Goal: Check status: Check status

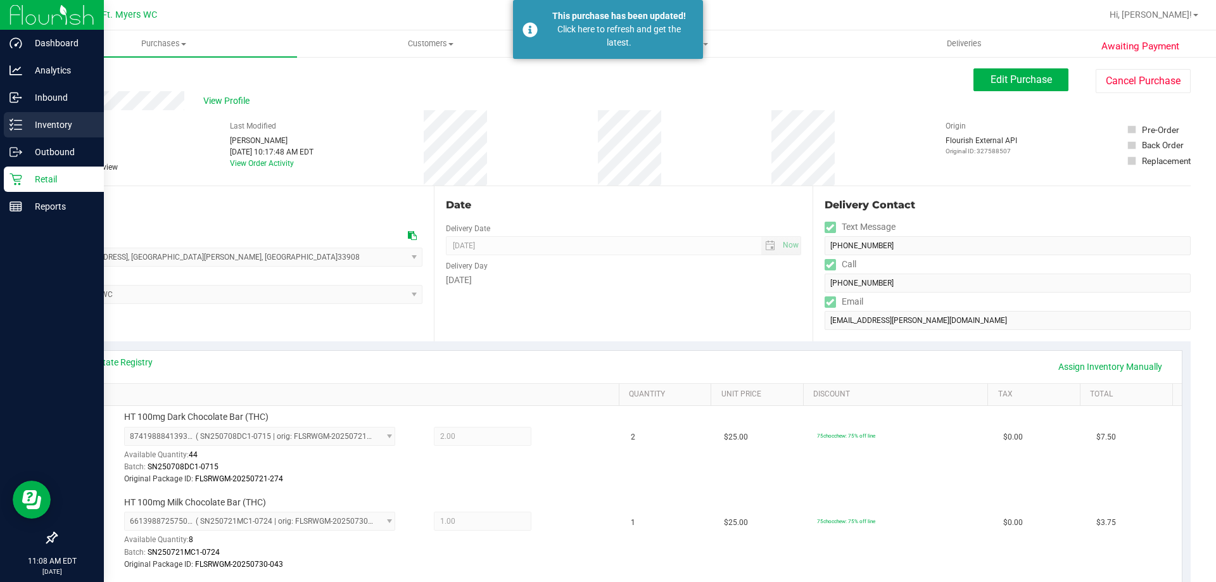
click at [24, 115] on div "Inventory" at bounding box center [54, 124] width 100 height 25
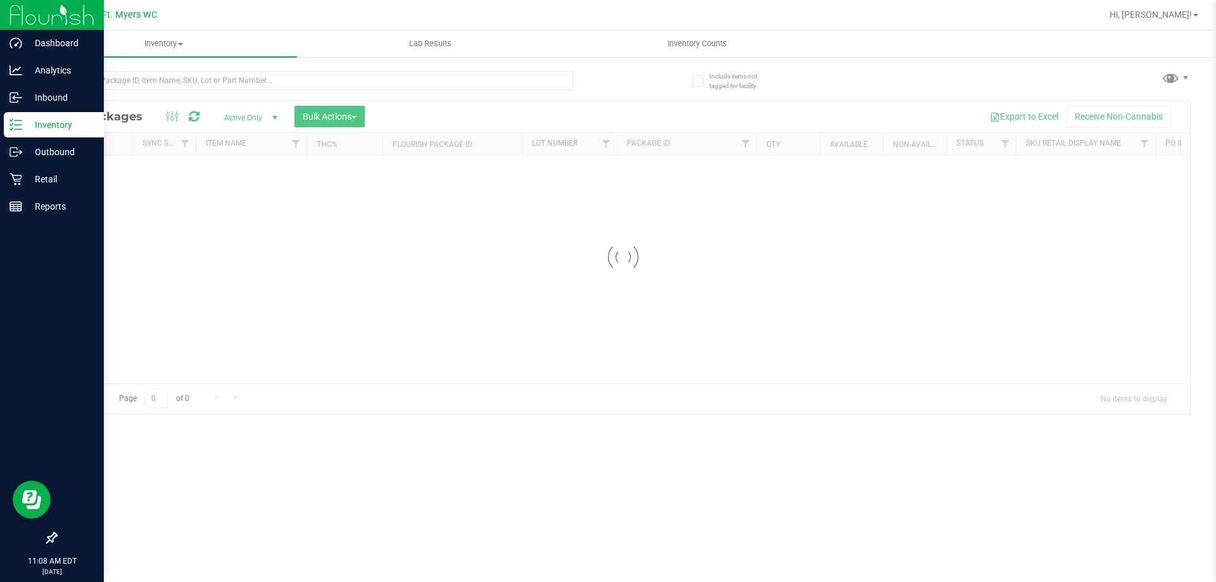
click at [302, 65] on div at bounding box center [340, 80] width 568 height 41
click at [300, 78] on input "text" at bounding box center [315, 80] width 518 height 19
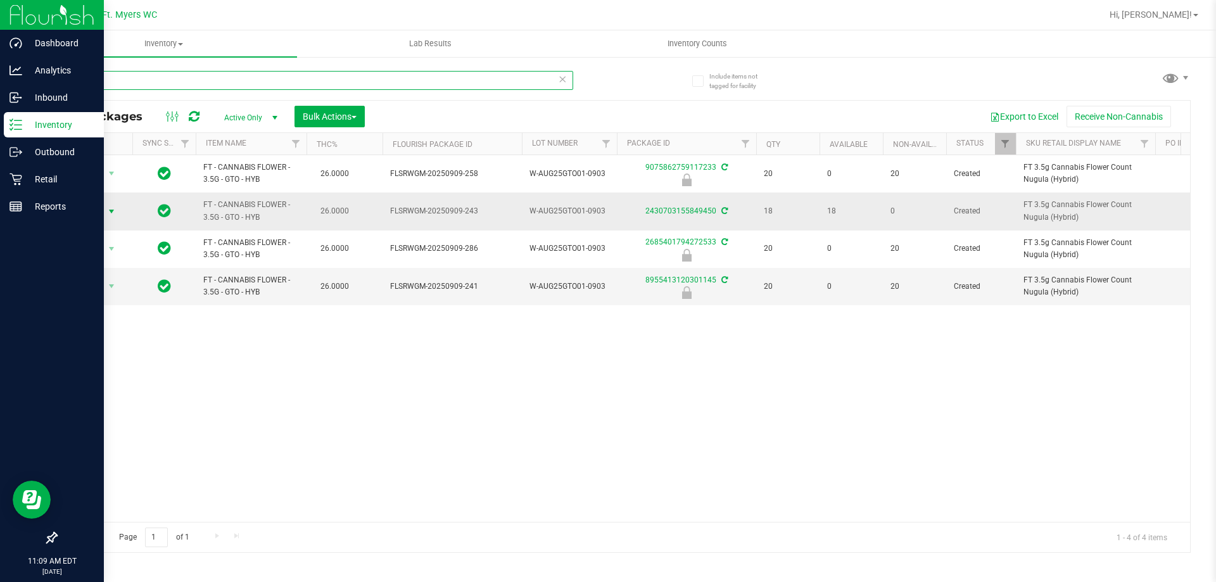
type input "gto"
click at [116, 211] on span "select" at bounding box center [111, 212] width 10 height 10
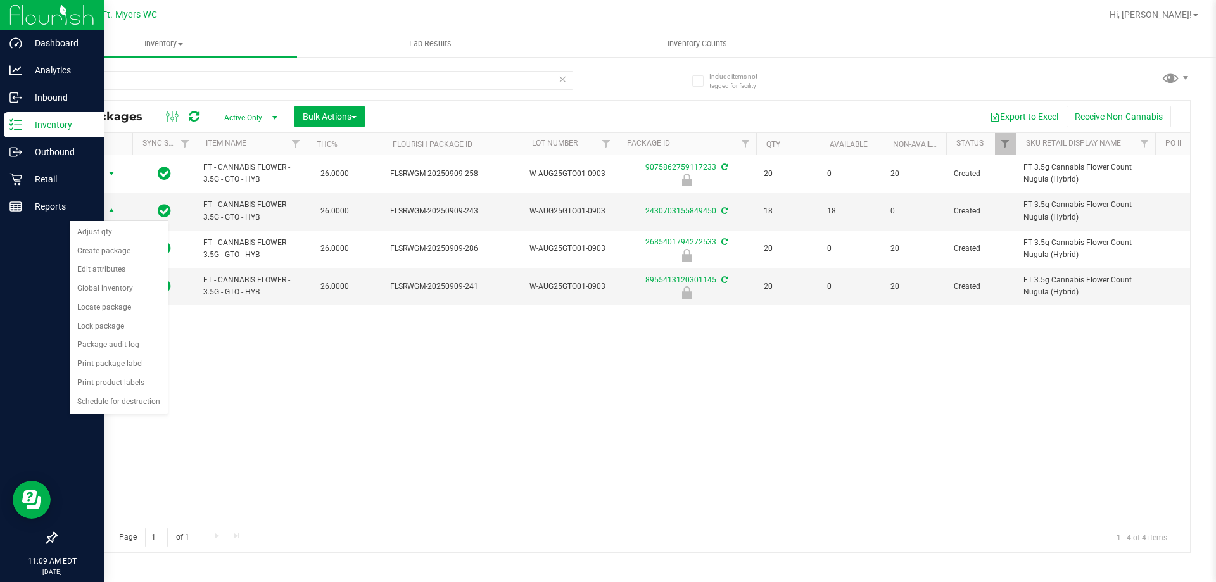
click at [91, 182] on span "Action" at bounding box center [86, 174] width 34 height 18
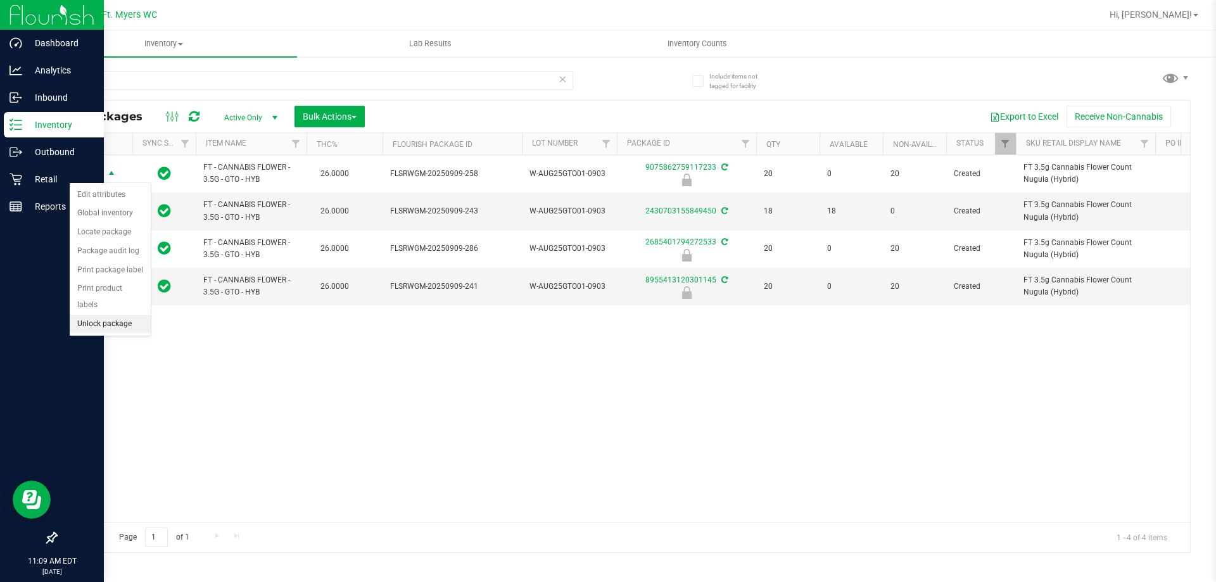
click at [115, 315] on li "Unlock package" at bounding box center [110, 324] width 81 height 19
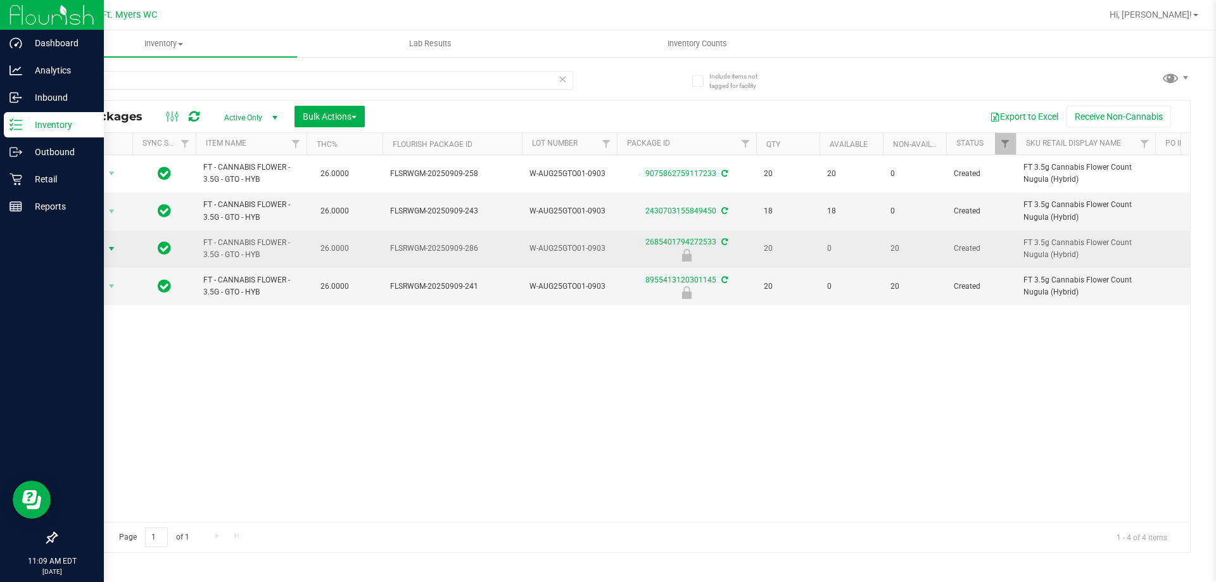
click at [106, 253] on span "select" at bounding box center [111, 249] width 10 height 10
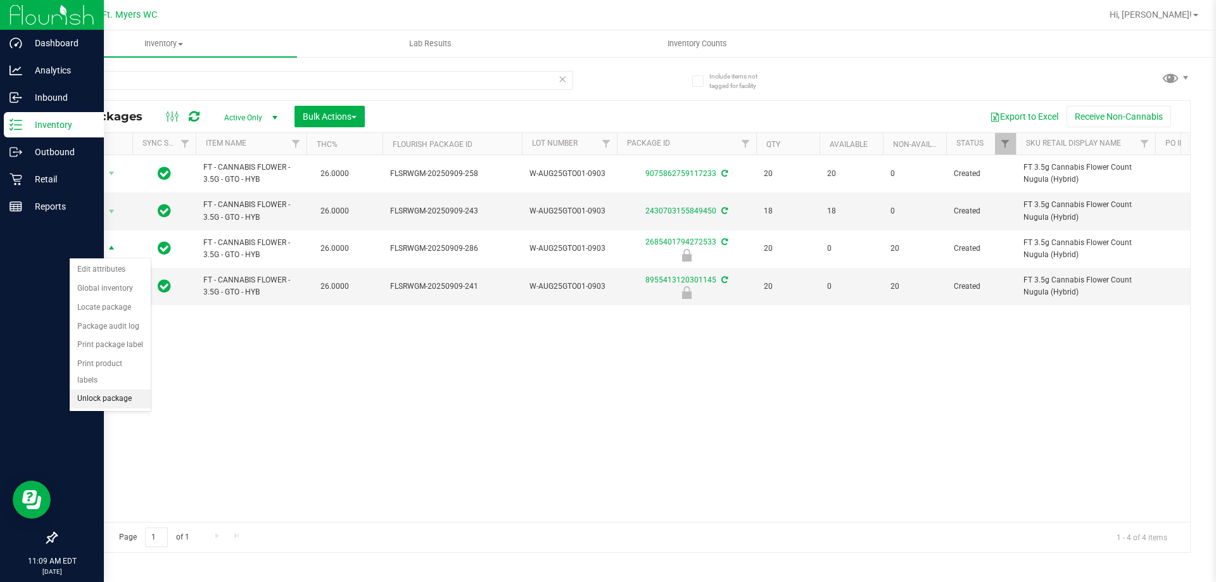
click at [121, 390] on li "Unlock package" at bounding box center [110, 399] width 81 height 19
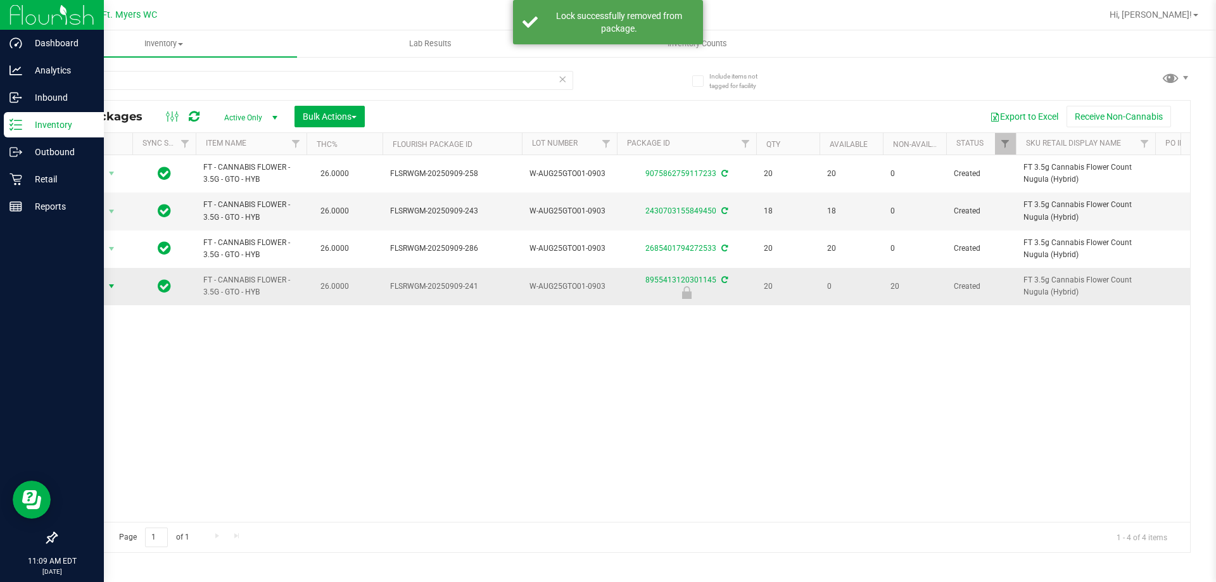
click at [101, 286] on span "Action" at bounding box center [86, 286] width 34 height 18
click at [98, 428] on li "Unlock package" at bounding box center [110, 437] width 81 height 19
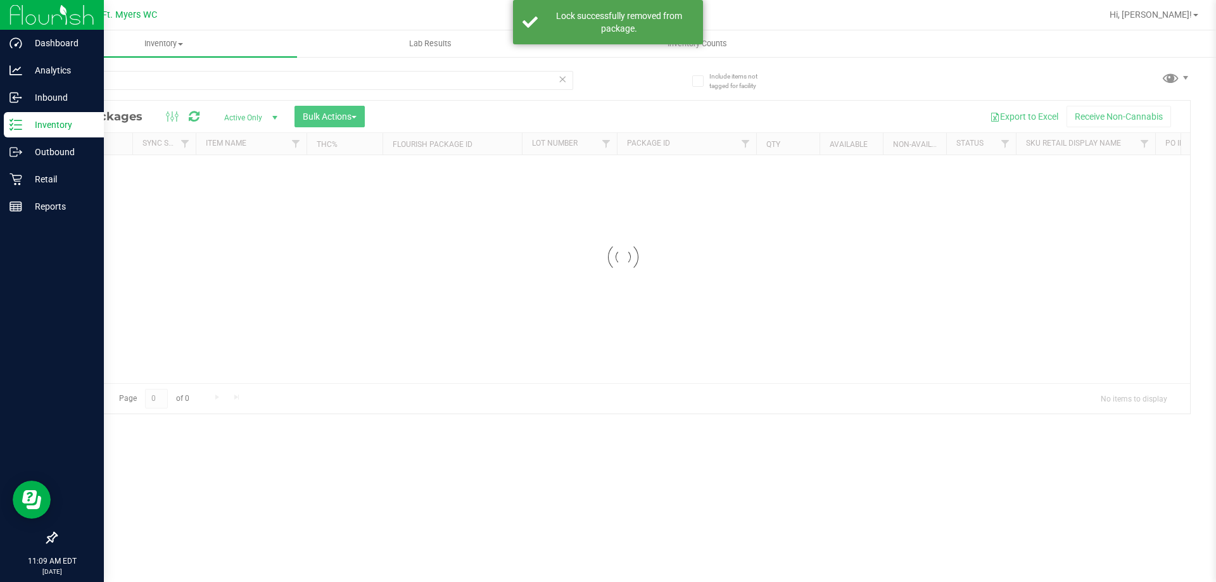
click at [349, 113] on div at bounding box center [623, 257] width 1134 height 313
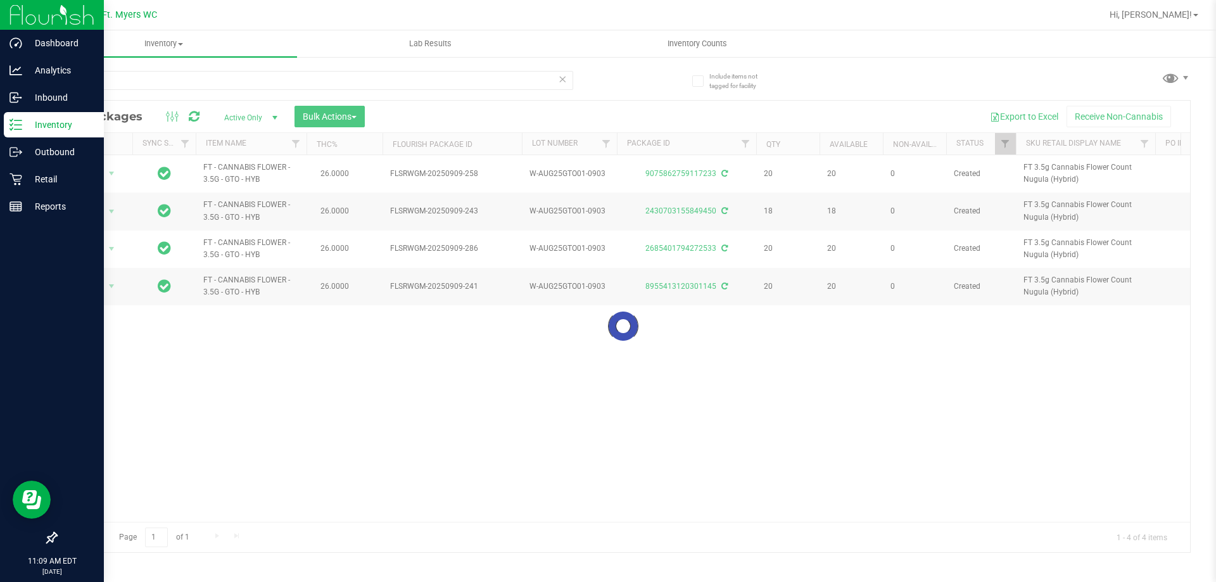
click at [349, 116] on div at bounding box center [623, 327] width 1134 height 452
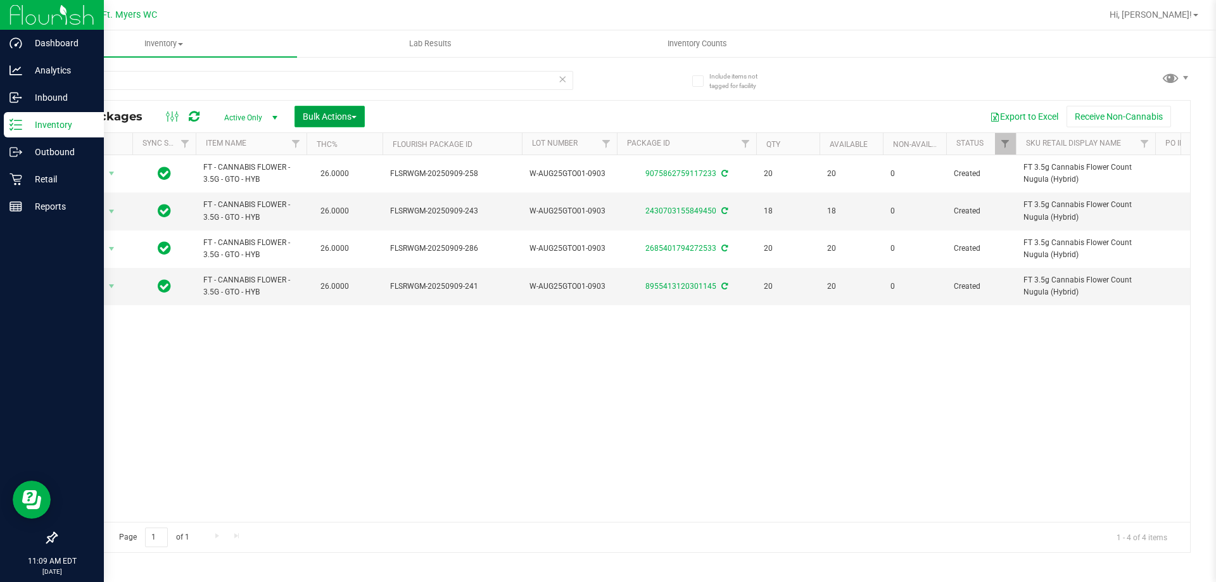
click at [323, 118] on span "Bulk Actions" at bounding box center [330, 117] width 54 height 10
click at [345, 236] on span "Lock/Unlock packages" at bounding box center [345, 238] width 87 height 10
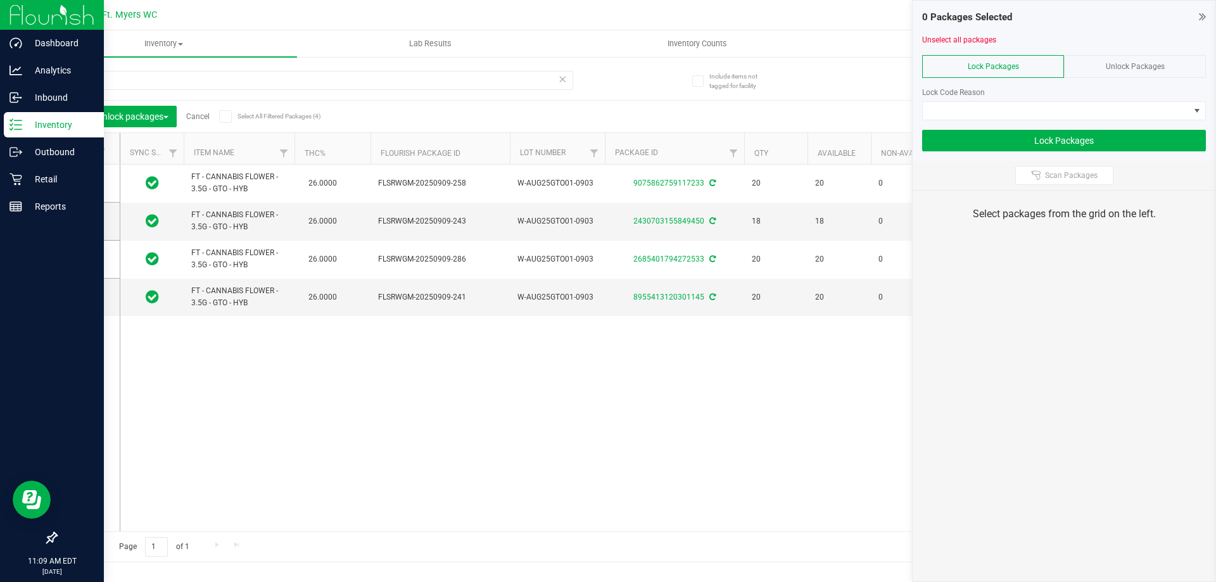
click at [86, 149] on icon at bounding box center [83, 149] width 8 height 0
click at [0, 0] on input "checkbox" at bounding box center [0, 0] width 0 height 0
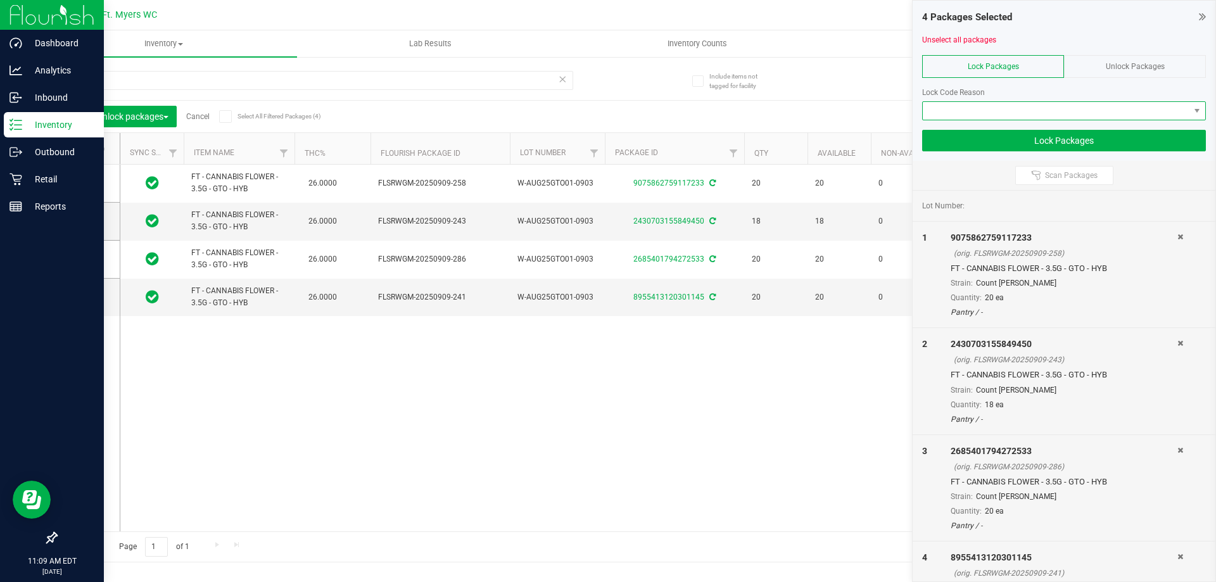
click at [959, 113] on span at bounding box center [1056, 111] width 267 height 18
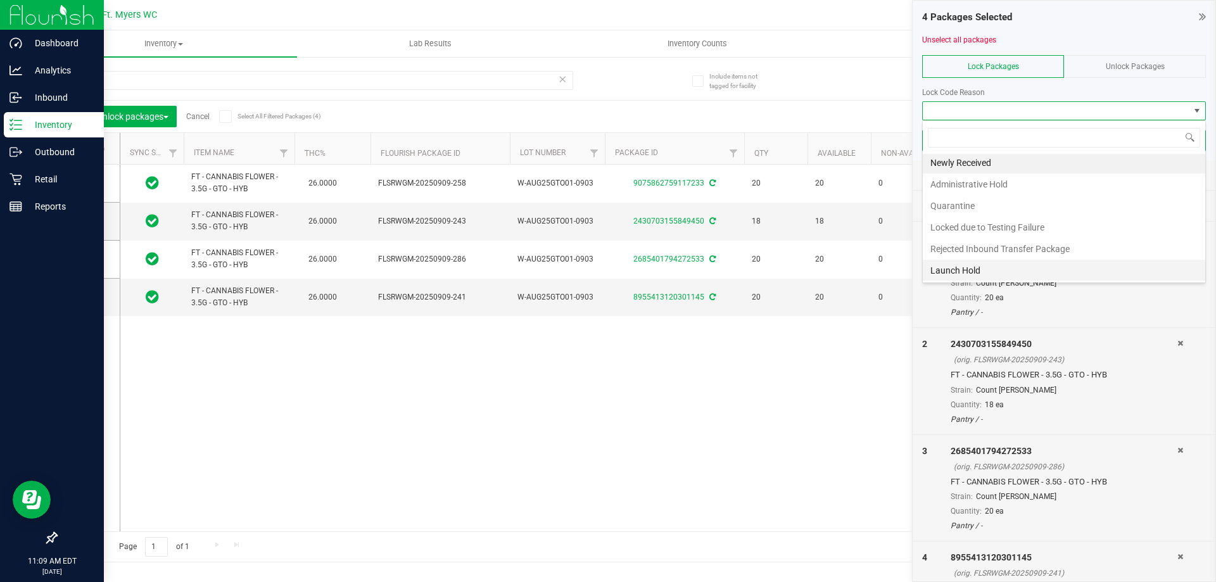
scroll to position [3, 0]
click at [972, 274] on li "Launch Hold" at bounding box center [1064, 270] width 283 height 22
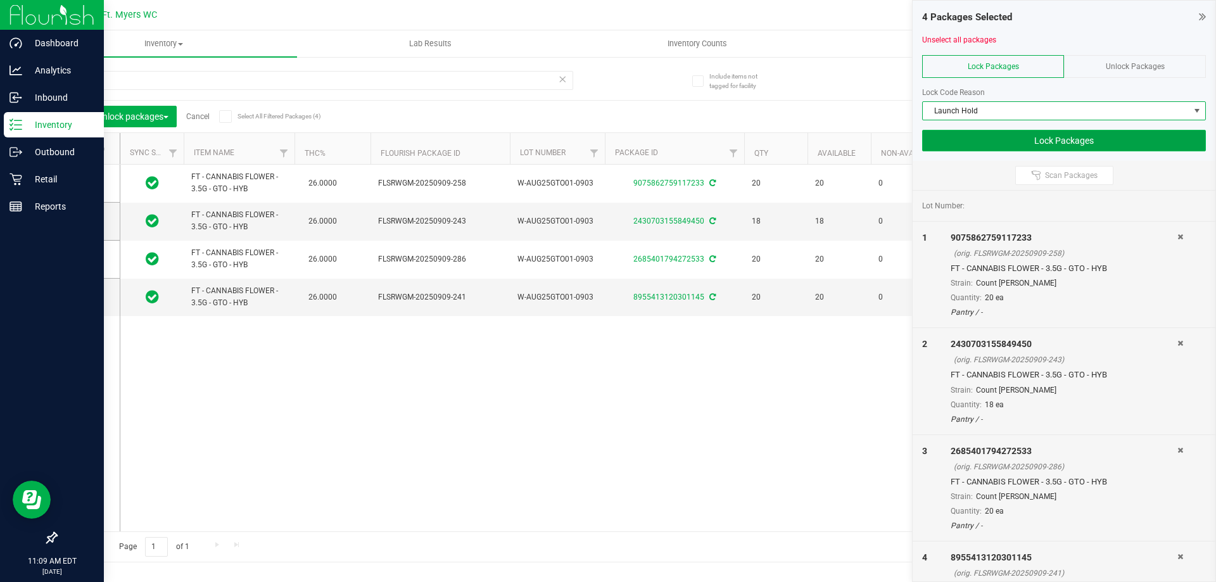
click at [1055, 134] on button "Lock Packages" at bounding box center [1064, 141] width 284 height 22
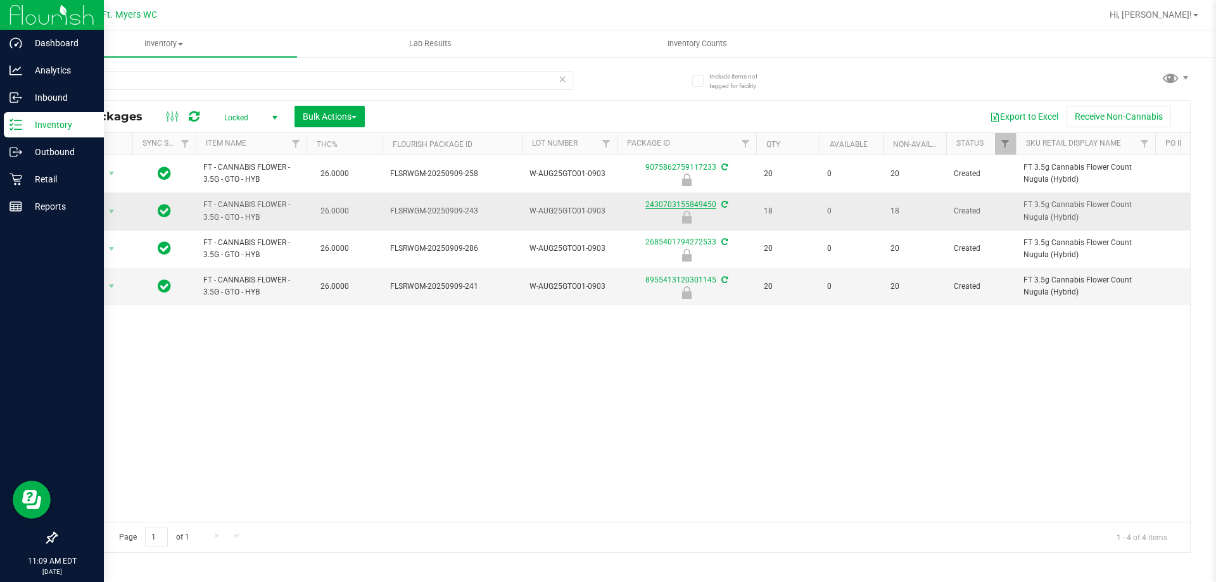
click at [703, 203] on link "2430703155849450" at bounding box center [681, 204] width 71 height 9
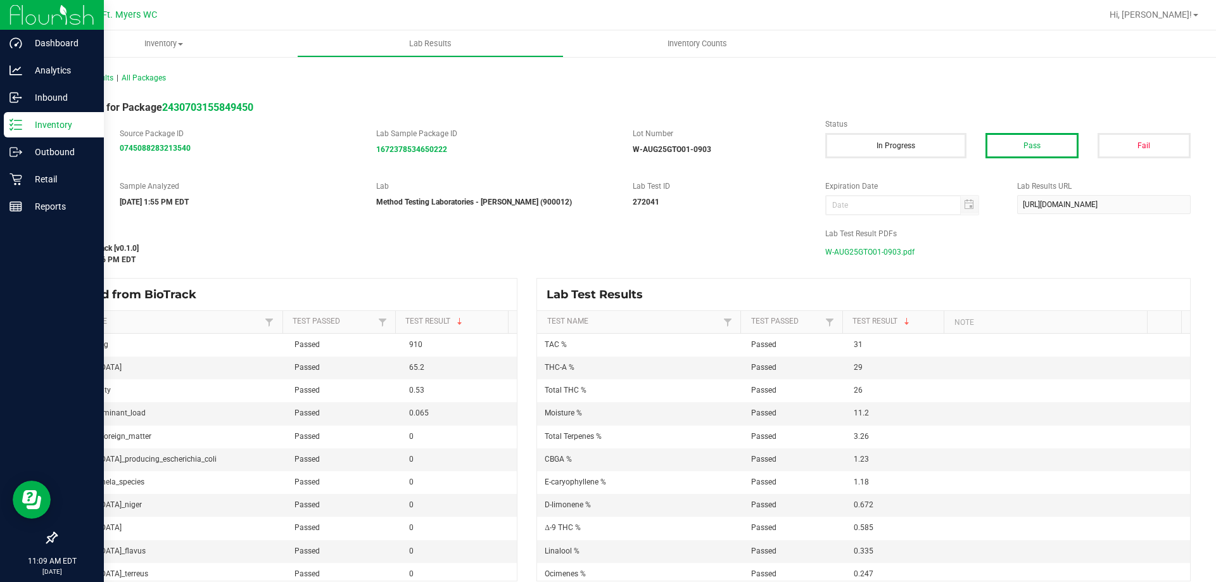
click at [870, 245] on span "W-AUG25GTO01-0903.pdf" at bounding box center [870, 252] width 89 height 19
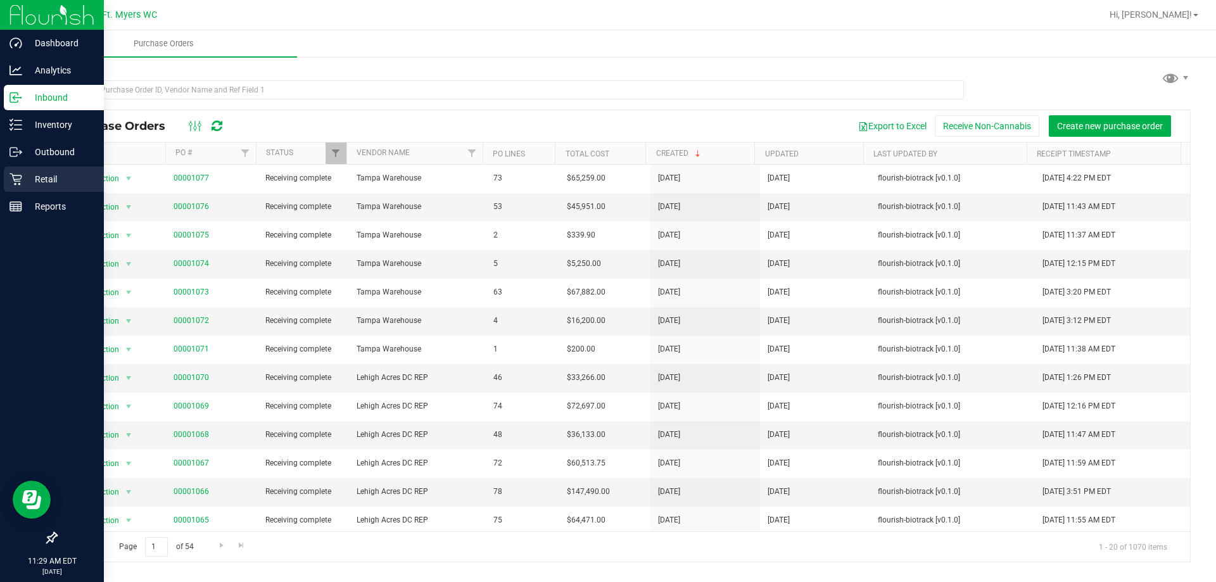
click at [42, 186] on p "Retail" at bounding box center [60, 179] width 76 height 15
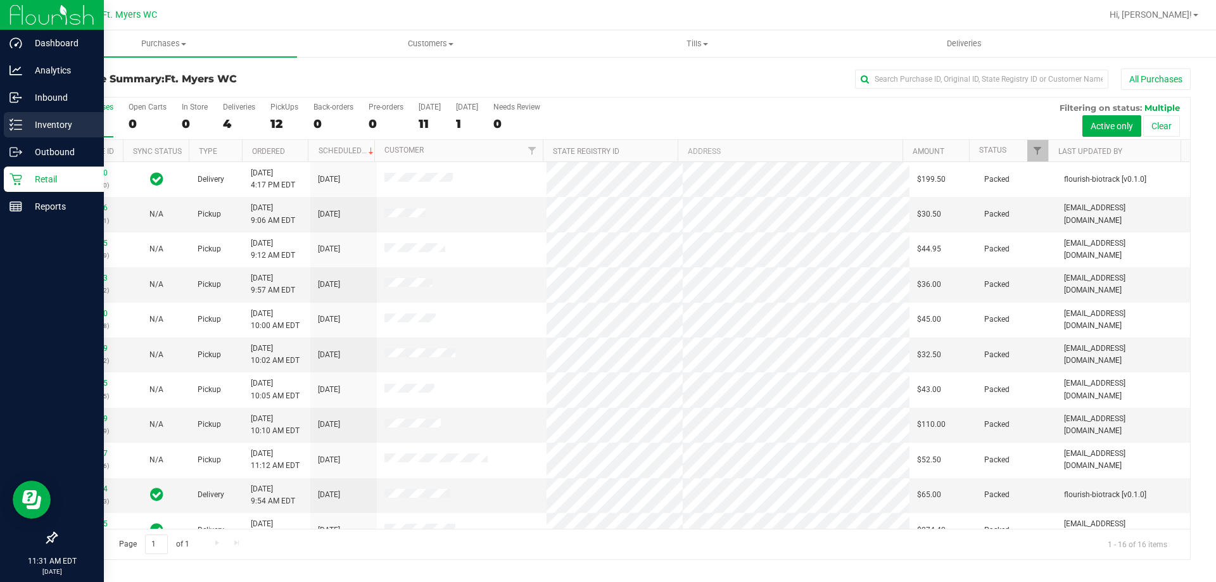
click at [22, 134] on div "Inventory" at bounding box center [54, 124] width 100 height 25
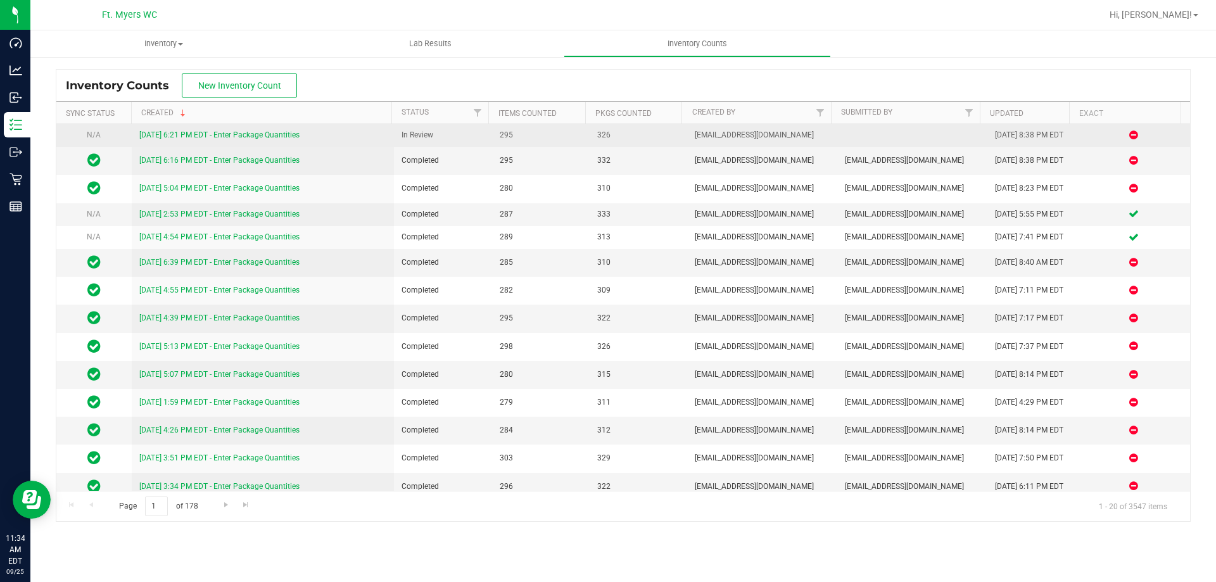
click at [194, 134] on link "[DATE] 6:21 PM EDT - Enter Package Quantities" at bounding box center [219, 135] width 160 height 9
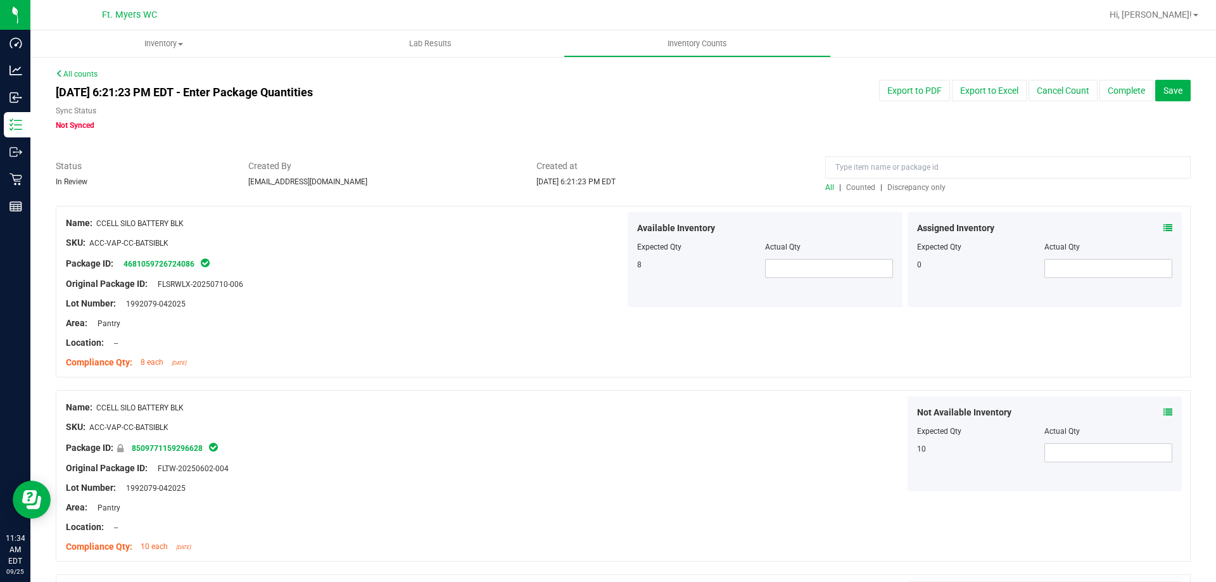
click at [923, 186] on span "Discrepancy only" at bounding box center [917, 187] width 58 height 9
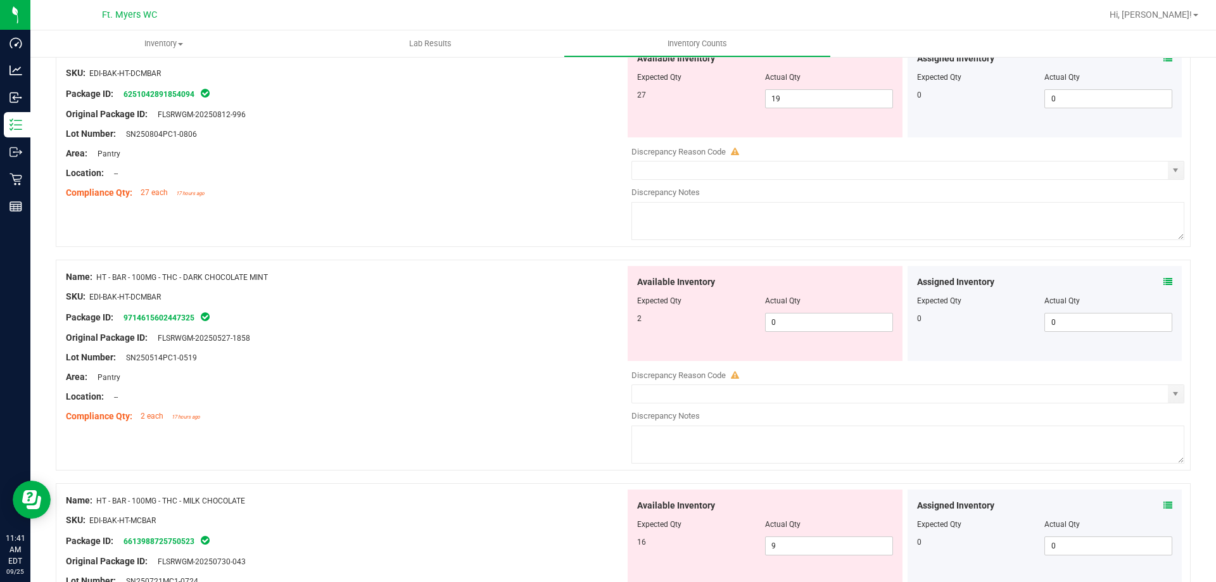
scroll to position [338, 0]
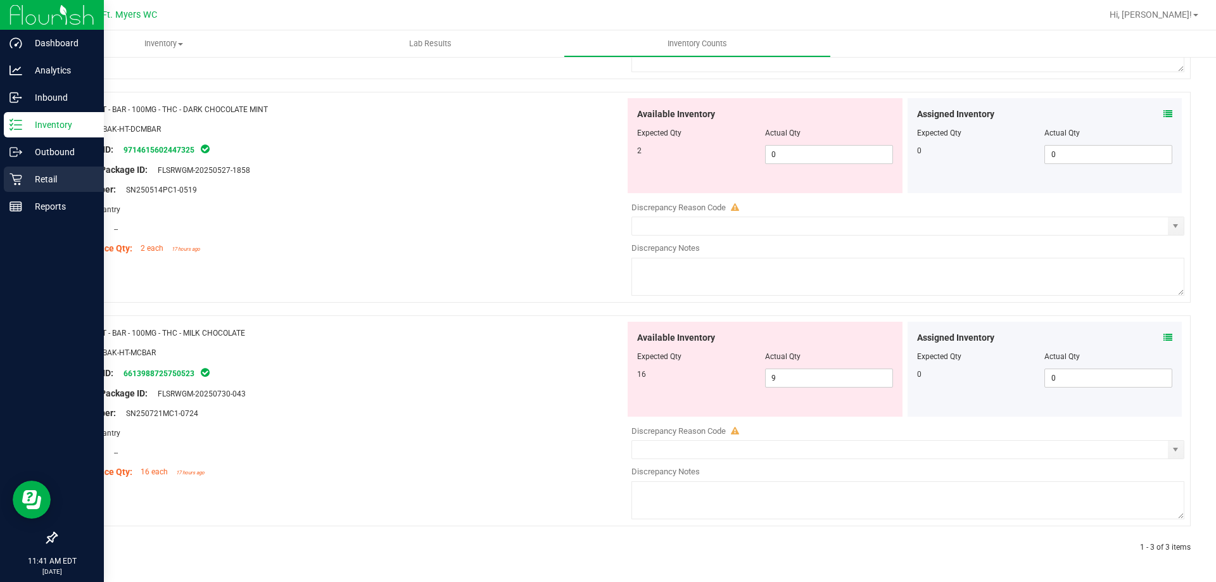
click at [30, 177] on p "Retail" at bounding box center [60, 179] width 76 height 15
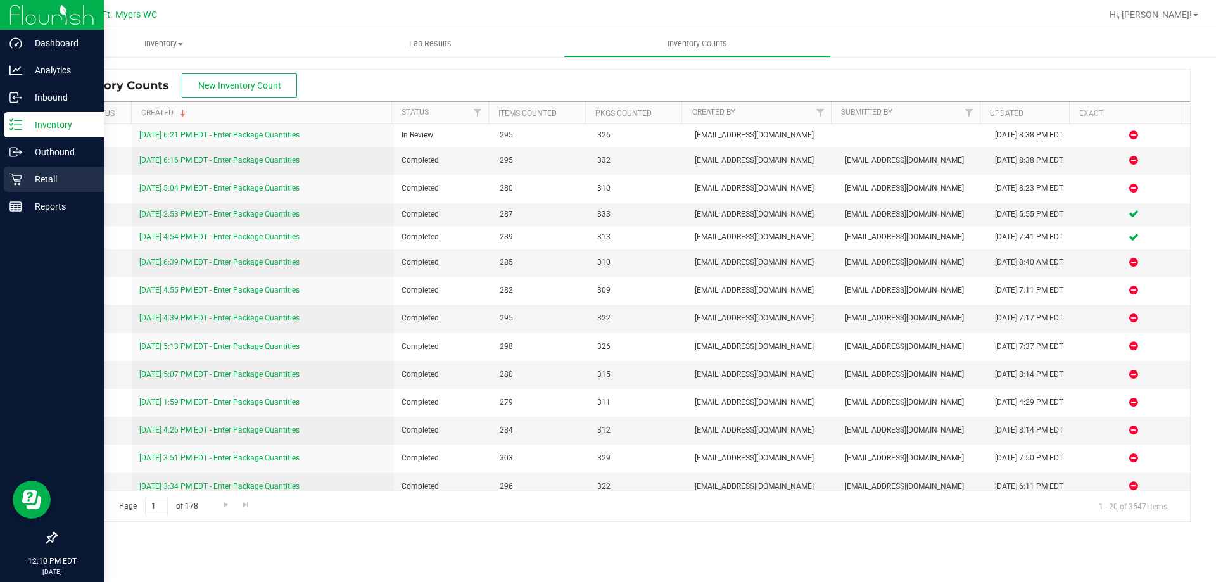
click at [58, 183] on p "Retail" at bounding box center [60, 179] width 76 height 15
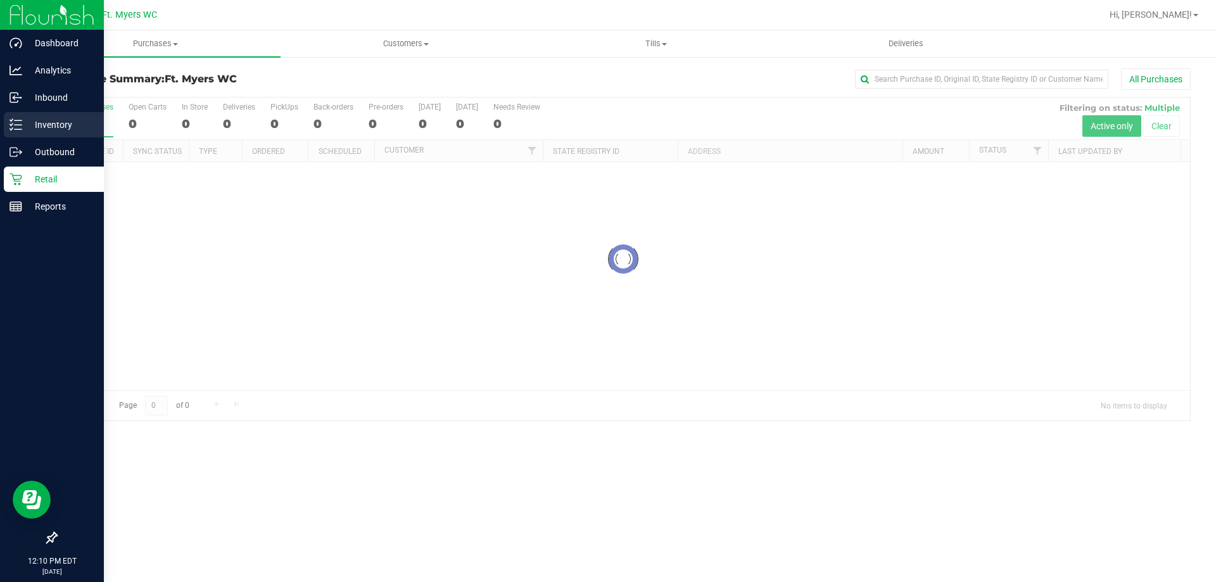
click at [70, 125] on p "Inventory" at bounding box center [60, 124] width 76 height 15
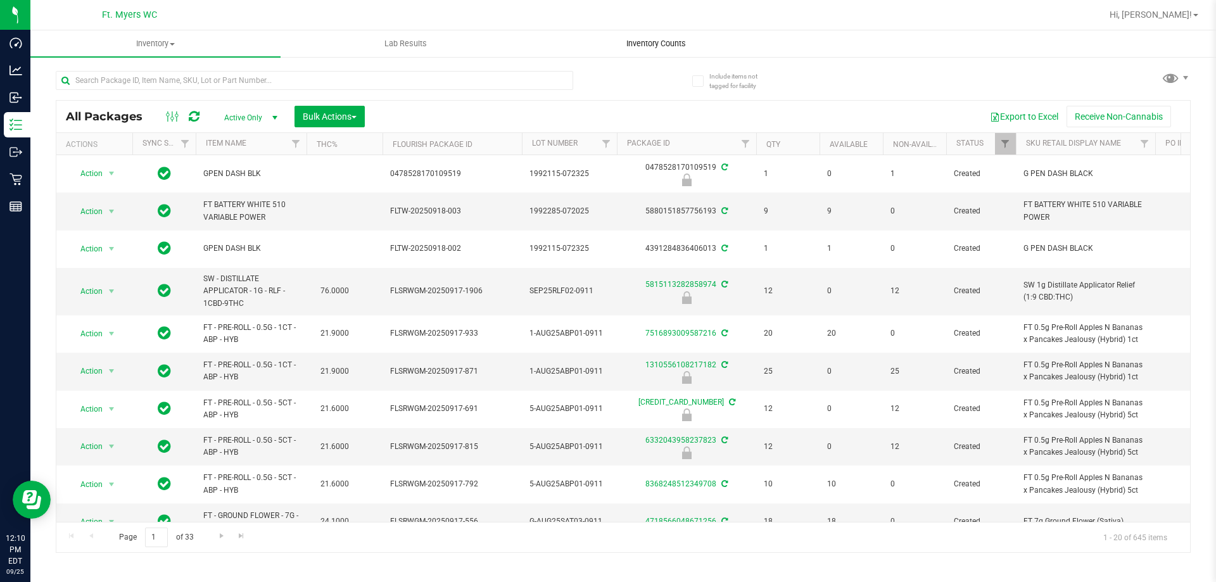
click at [731, 37] on uib-tab-heading "Inventory Counts" at bounding box center [656, 43] width 249 height 25
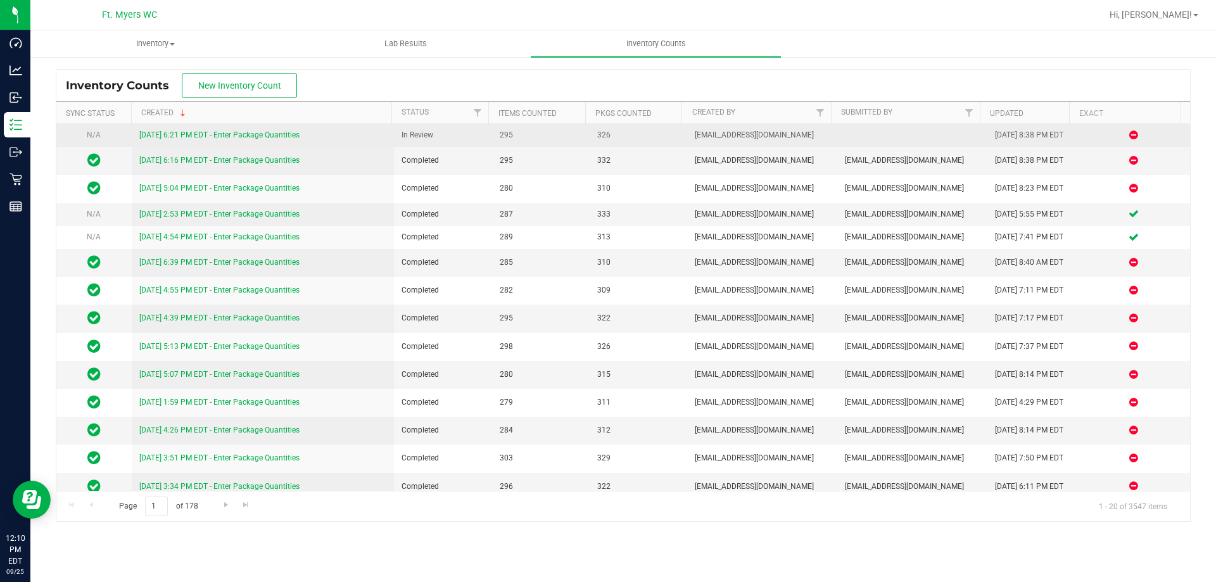
click at [262, 131] on link "9/24/25 6:21 PM EDT - Enter Package Quantities" at bounding box center [219, 135] width 160 height 9
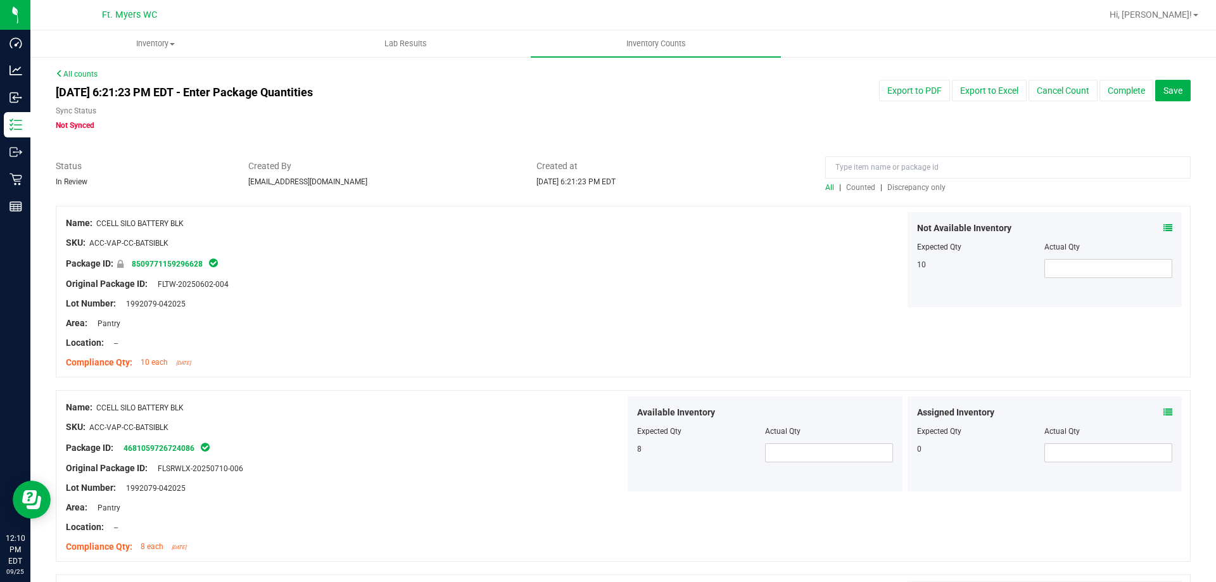
click at [919, 185] on span "Discrepancy only" at bounding box center [917, 187] width 58 height 9
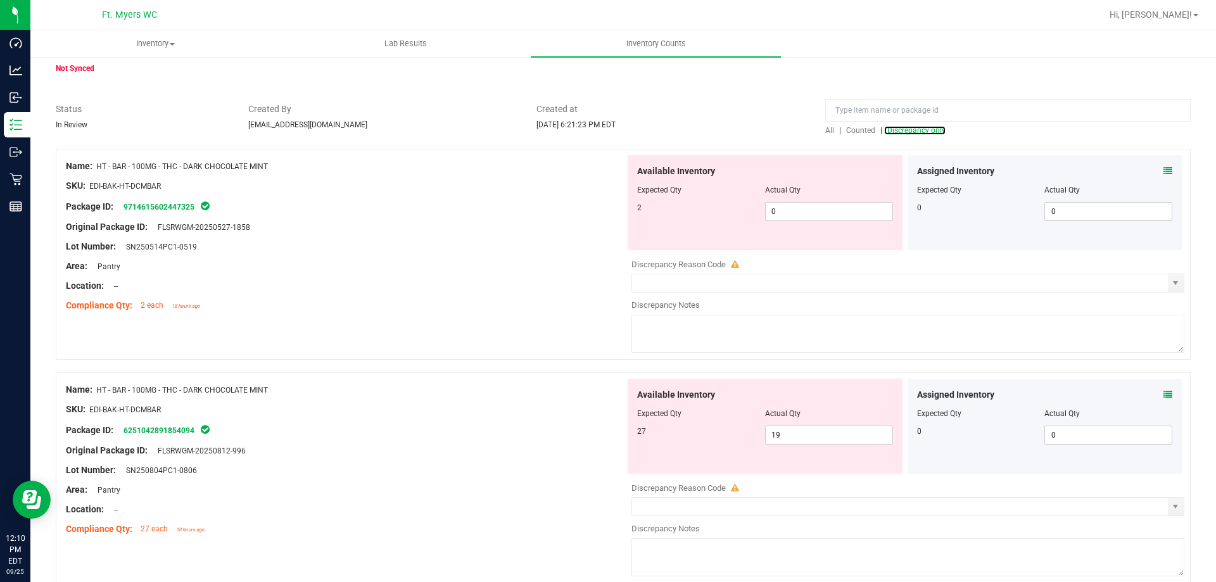
scroll to position [114, 0]
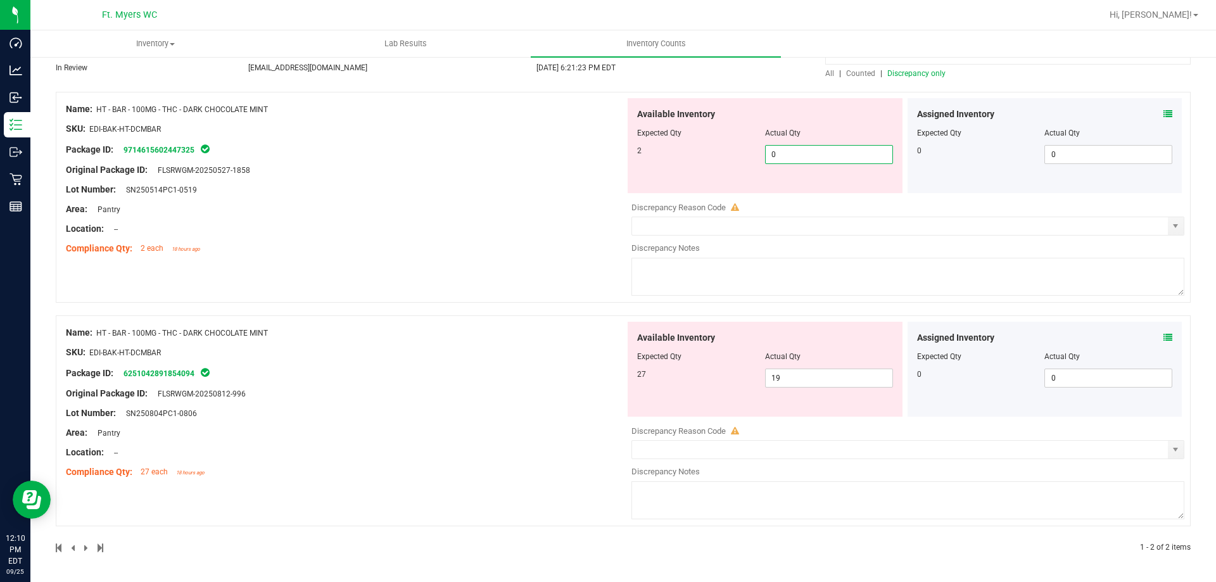
drag, startPoint x: 819, startPoint y: 150, endPoint x: 627, endPoint y: 163, distance: 192.4
click at [628, 163] on div "Available Inventory Expected Qty Actual Qty 2 0 0" at bounding box center [765, 145] width 275 height 95
type input "2"
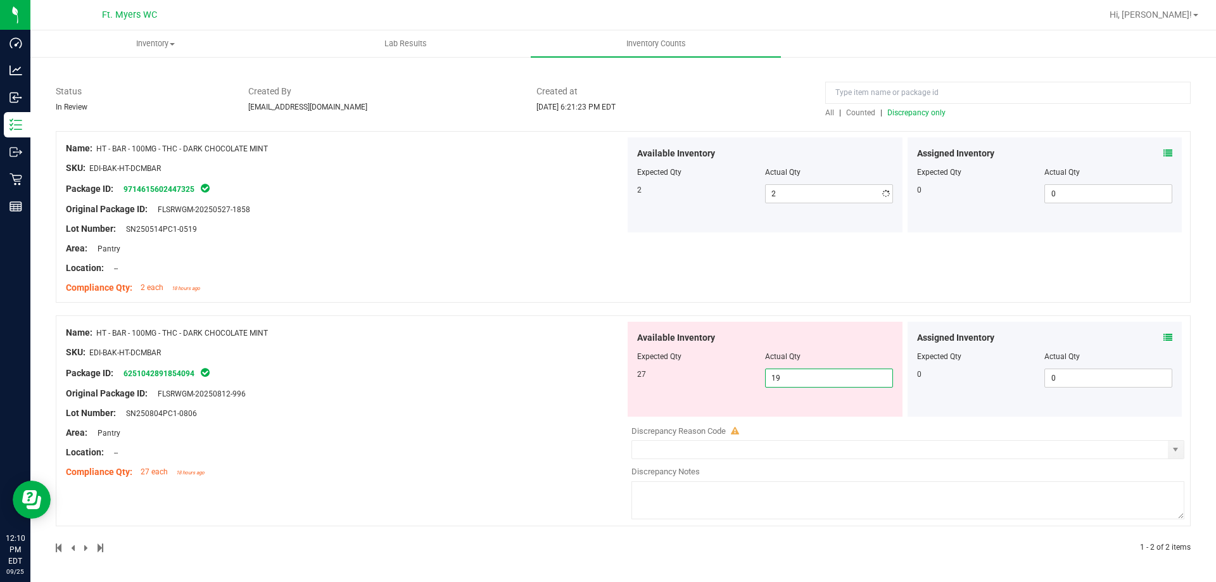
scroll to position [75, 0]
drag, startPoint x: 834, startPoint y: 374, endPoint x: 559, endPoint y: 338, distance: 277.3
click at [559, 338] on div "Name: HT - BAR - 100MG - THC - DARK CHOCOLATE MINT SKU: EDI-BAK-HT-DCMBAR Packa…" at bounding box center [623, 421] width 1135 height 211
drag, startPoint x: 787, startPoint y: 373, endPoint x: 557, endPoint y: 374, distance: 230.6
click at [558, 374] on div "Name: HT - BAR - 100MG - THC - DARK CHOCOLATE MINT SKU: EDI-BAK-HT-DCMBAR Packa…" at bounding box center [623, 421] width 1135 height 211
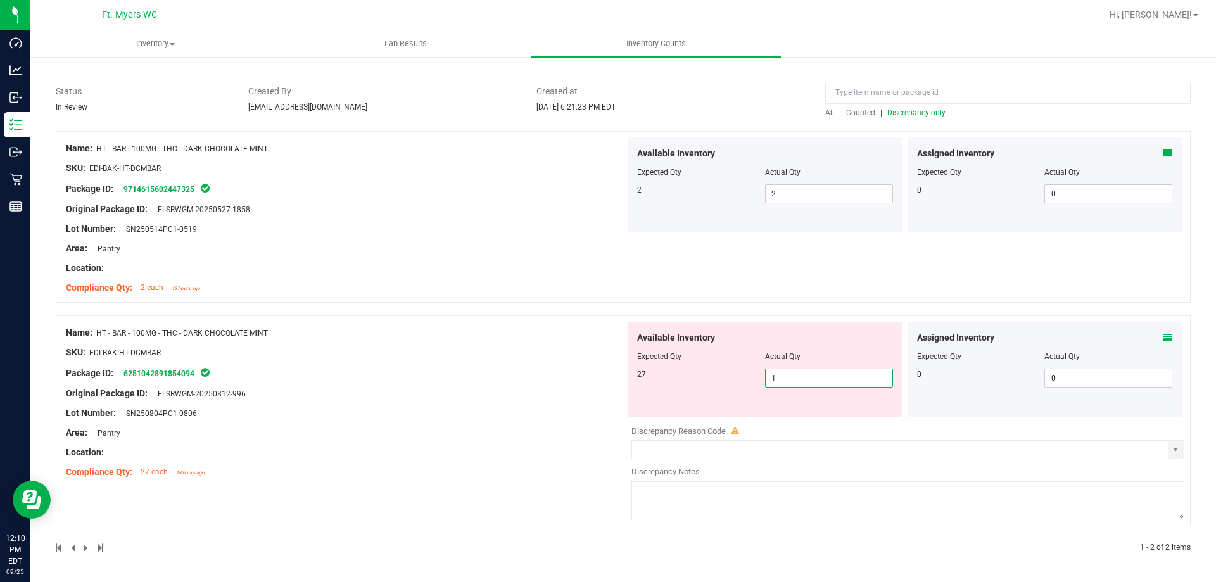
type input "17"
click at [545, 376] on div "Package ID: 6251042891854094" at bounding box center [345, 373] width 559 height 15
click at [1164, 336] on icon at bounding box center [1168, 337] width 9 height 9
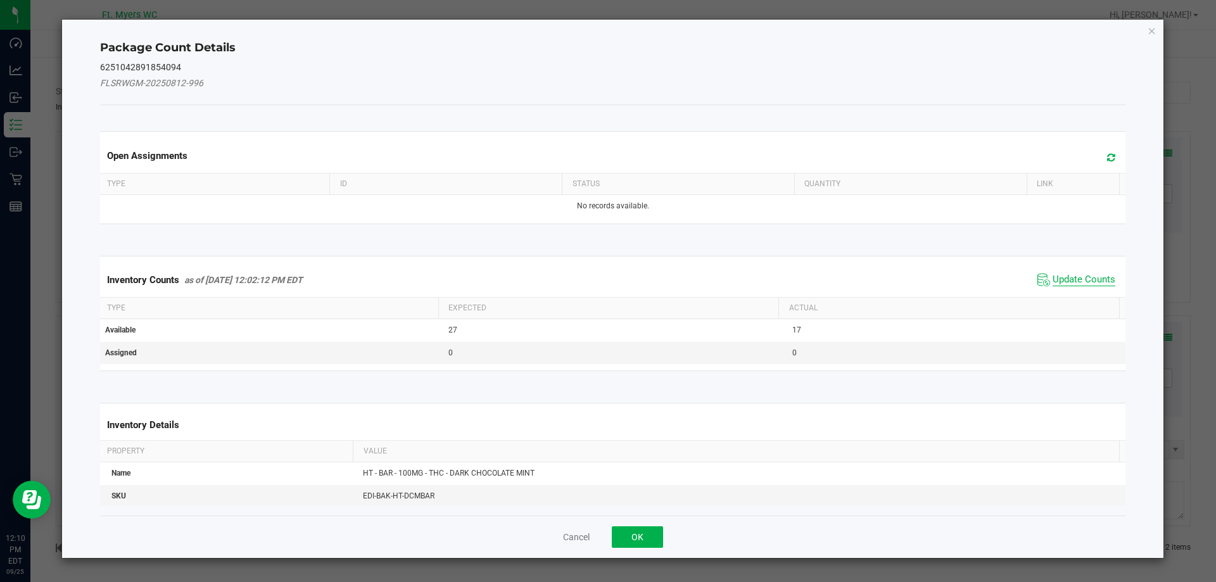
click at [1097, 280] on span "Update Counts" at bounding box center [1084, 280] width 63 height 13
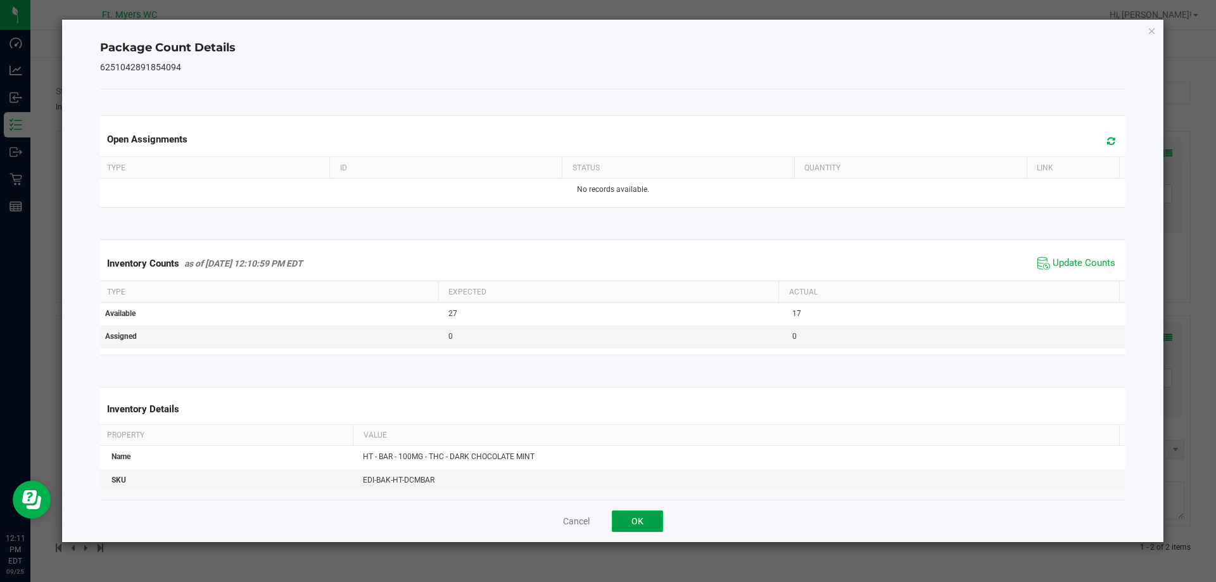
click at [651, 521] on button "OK" at bounding box center [637, 522] width 51 height 22
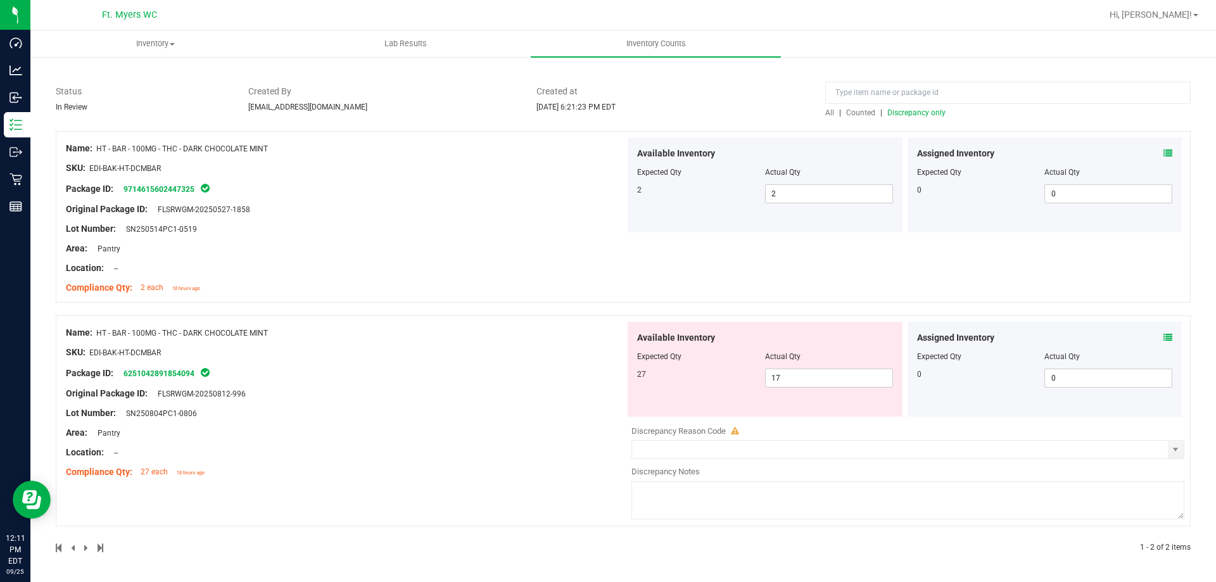
click at [1164, 151] on icon at bounding box center [1168, 153] width 9 height 9
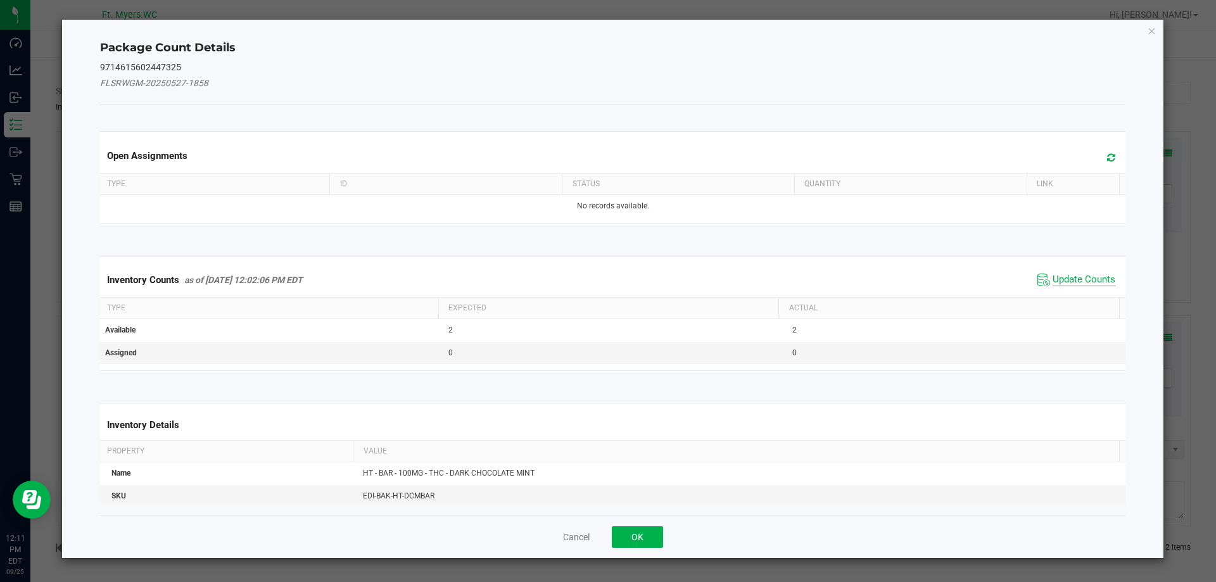
click at [1075, 282] on span "Update Counts" at bounding box center [1084, 280] width 63 height 13
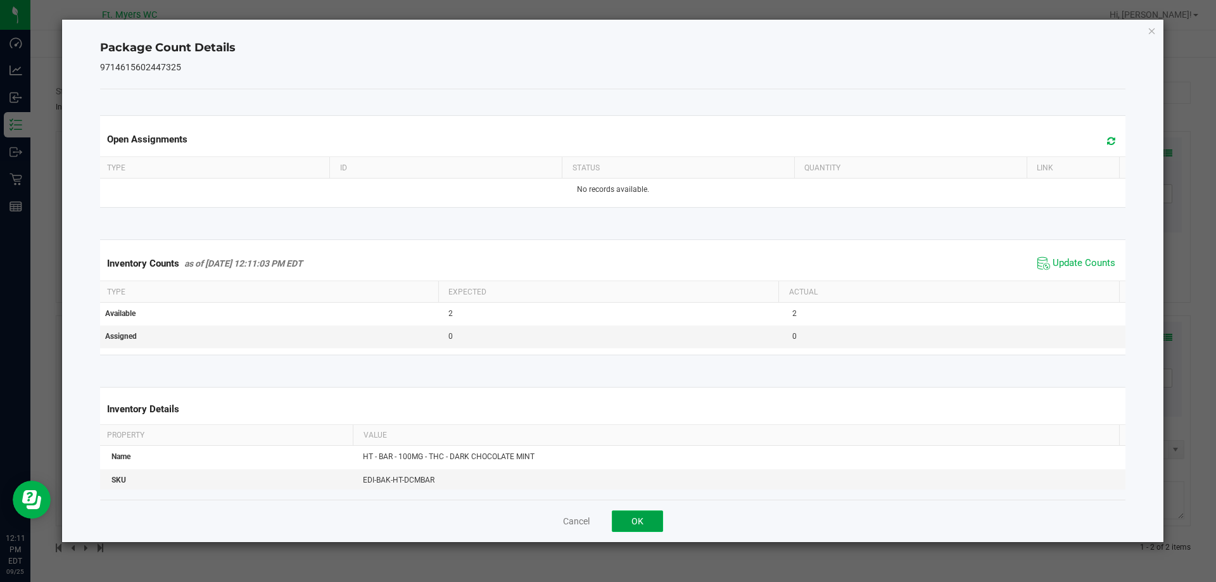
click at [627, 520] on button "OK" at bounding box center [637, 522] width 51 height 22
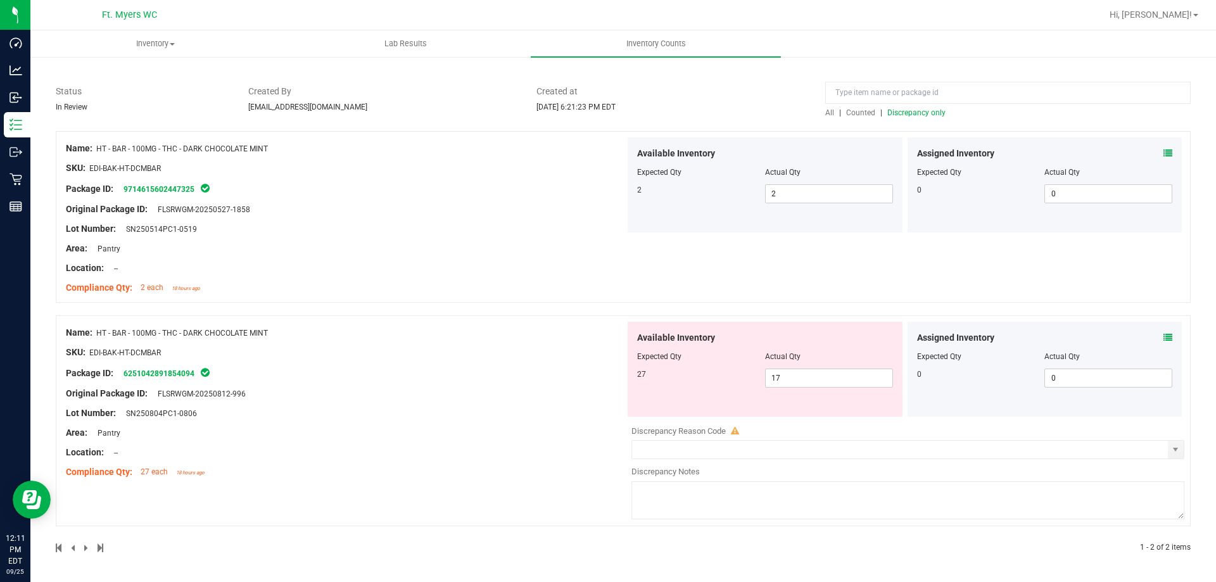
click at [165, 382] on div at bounding box center [345, 384] width 559 height 6
click at [170, 375] on link "6251042891854094" at bounding box center [159, 373] width 71 height 9
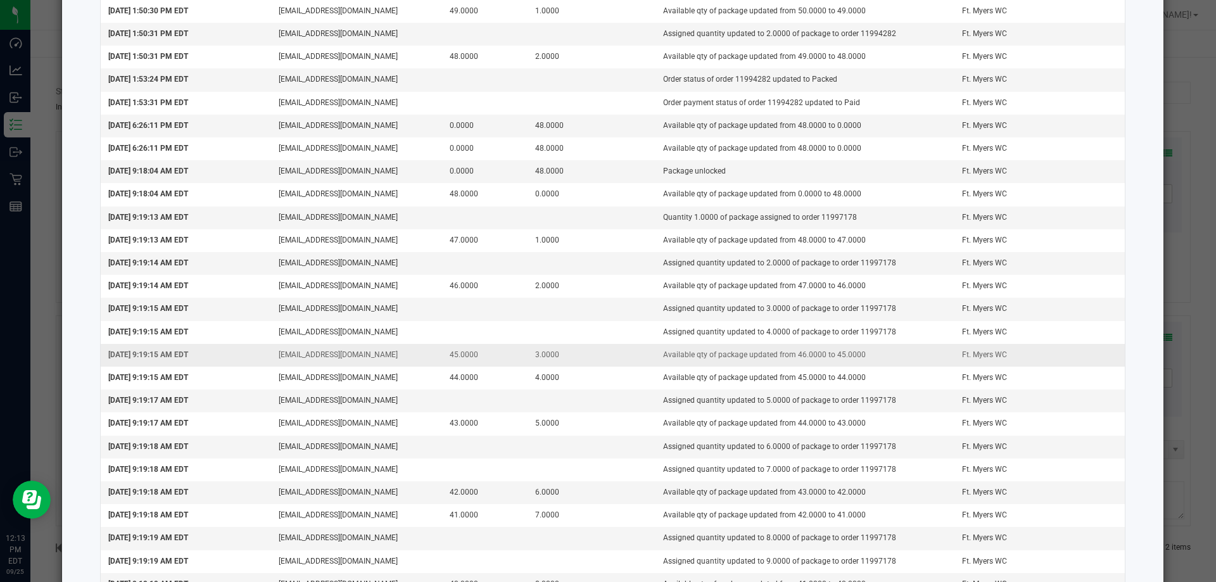
scroll to position [260, 0]
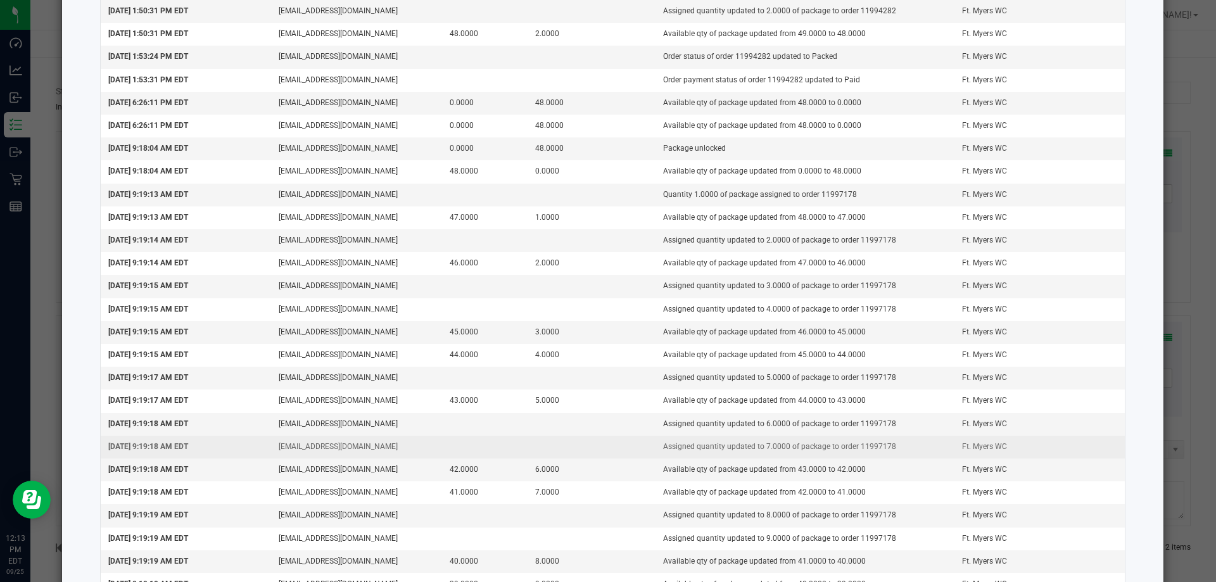
click at [869, 449] on td "Assigned quantity updated to 7.0000 of package to order 11997178" at bounding box center [805, 447] width 299 height 23
click at [868, 449] on td "Assigned quantity updated to 7.0000 of package to order 11997178" at bounding box center [805, 447] width 299 height 23
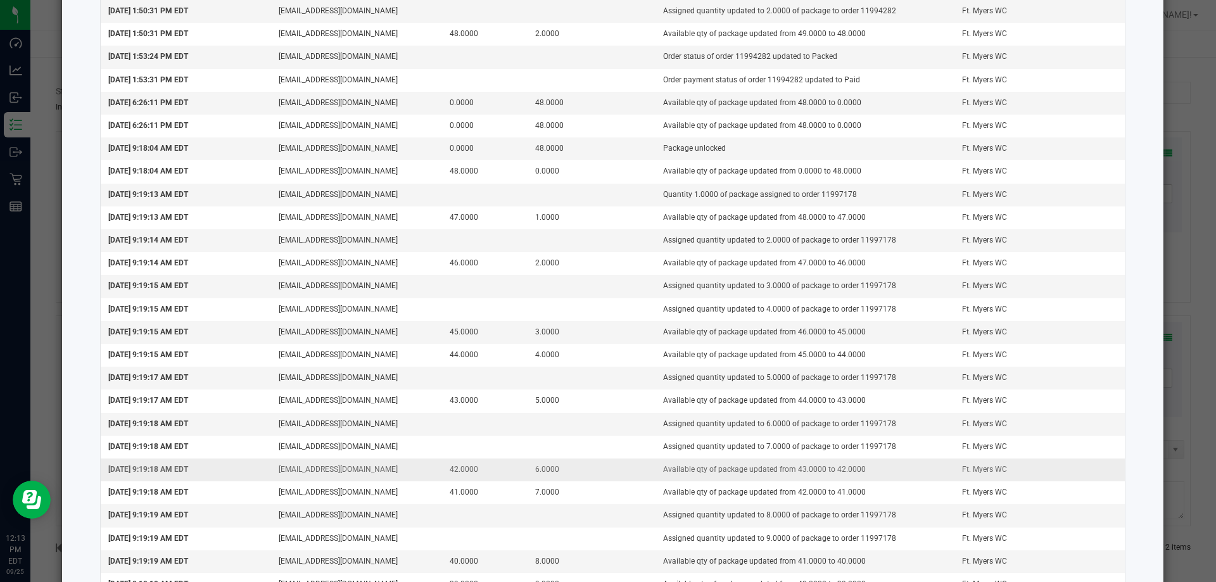
copy td "11997178"
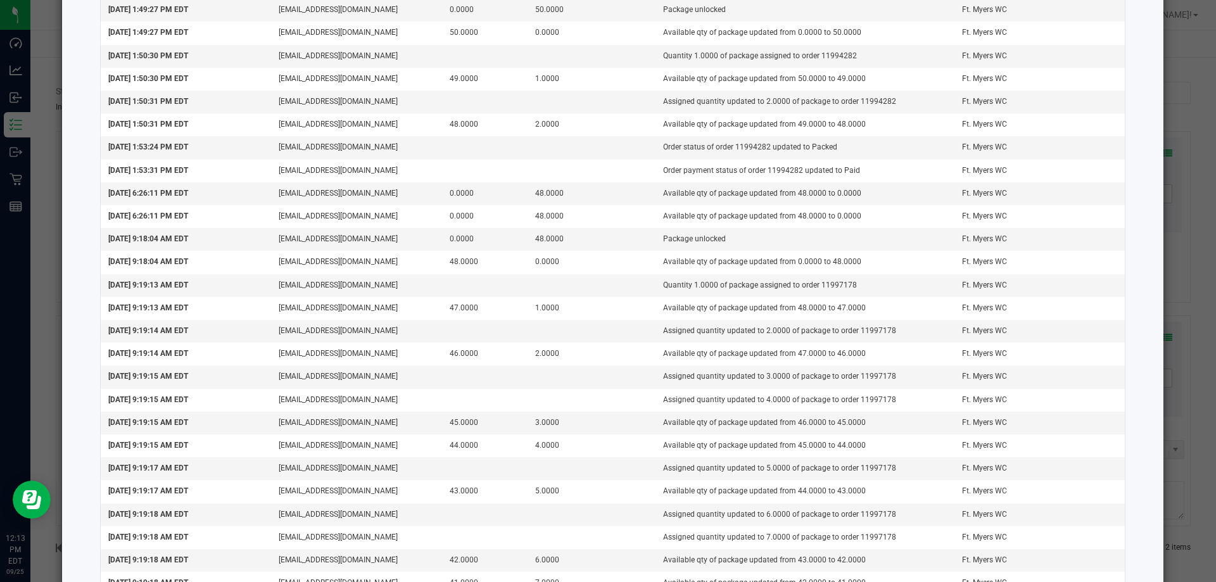
scroll to position [0, 0]
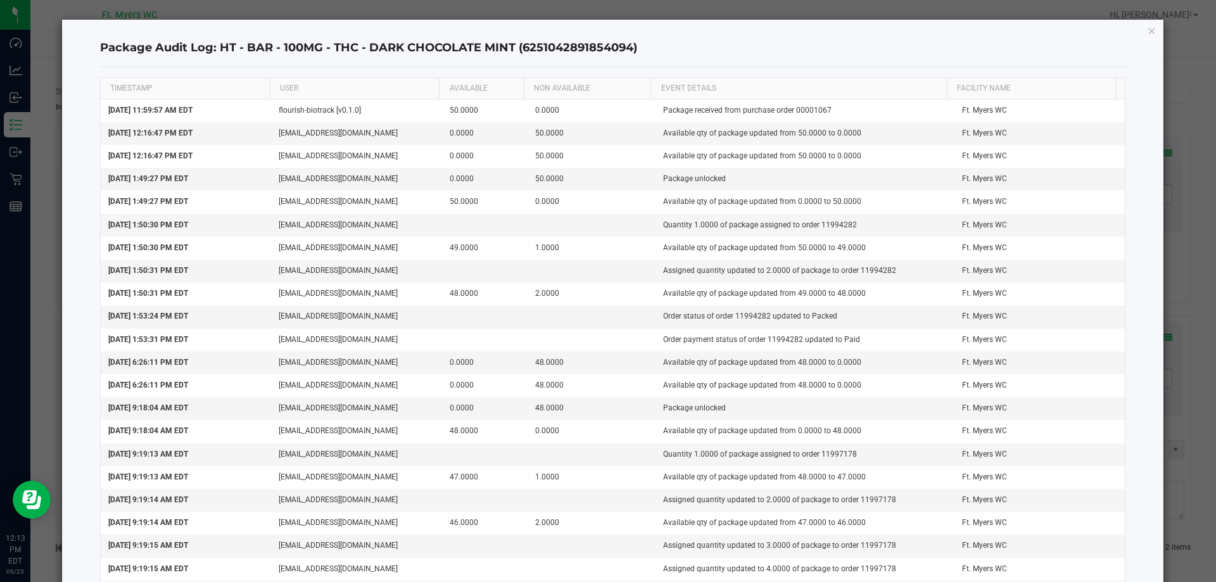
click at [1148, 32] on icon "button" at bounding box center [1152, 30] width 9 height 15
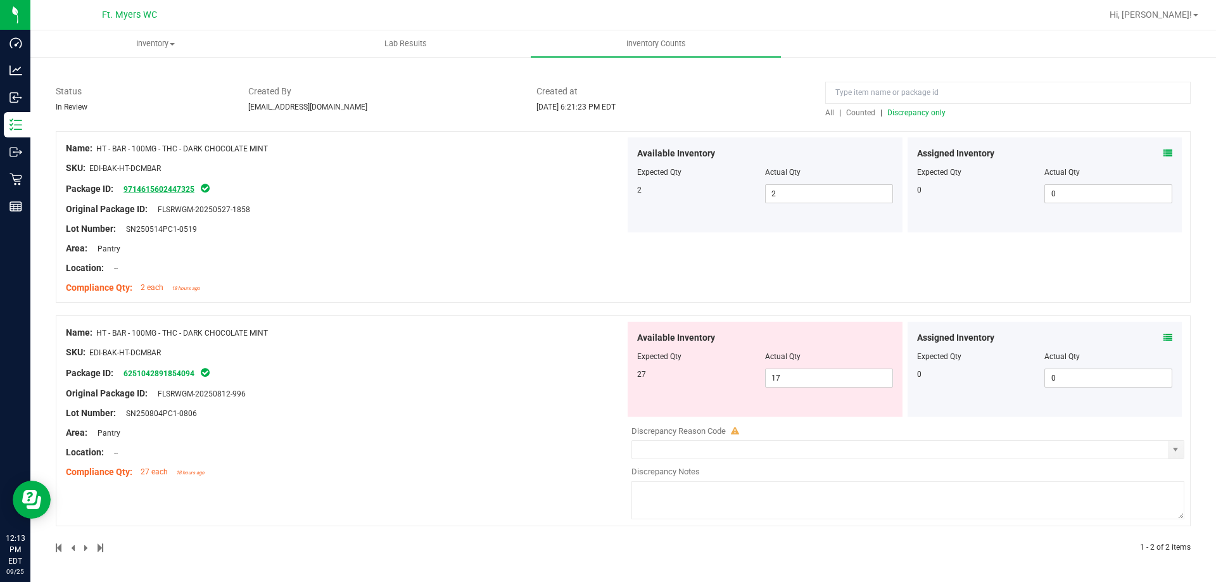
click at [179, 188] on link "9714615602447325" at bounding box center [159, 189] width 71 height 9
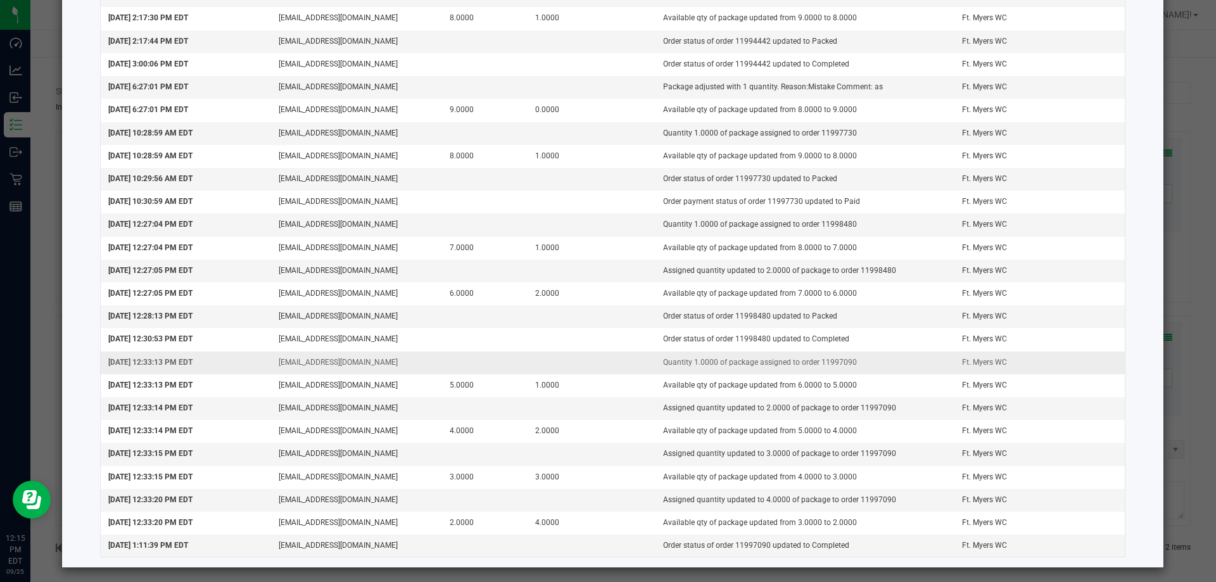
scroll to position [4042, 0]
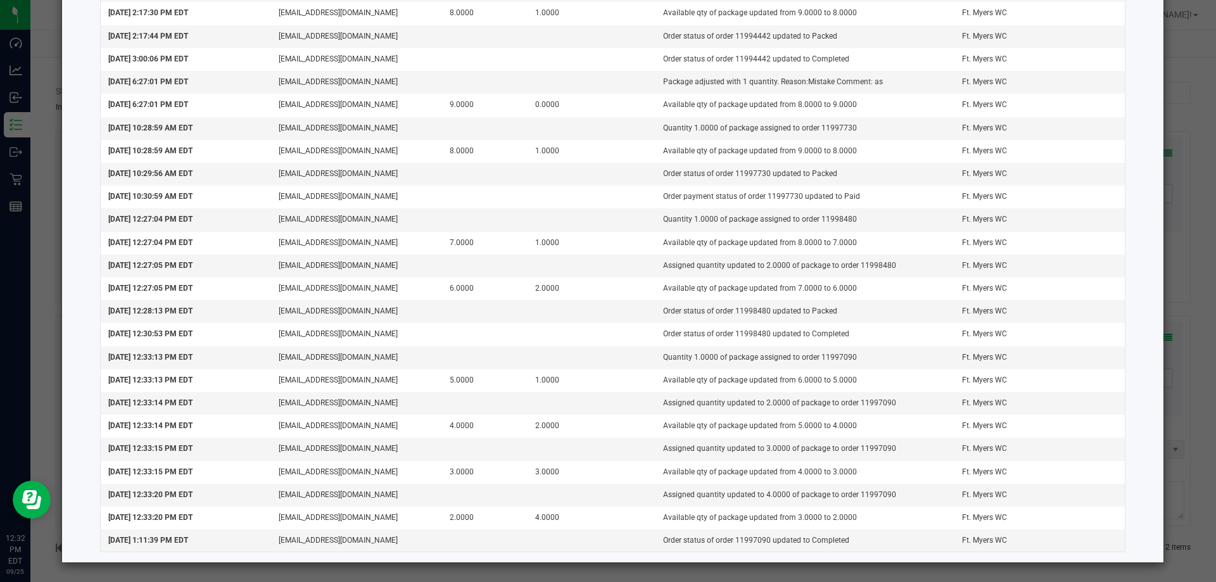
click at [1177, 172] on ngb-modal-window "Package Audit Log: HT - BAR - 100MG - THC - DARK CHOCOLATE MINT (97146156024473…" at bounding box center [613, 291] width 1226 height 582
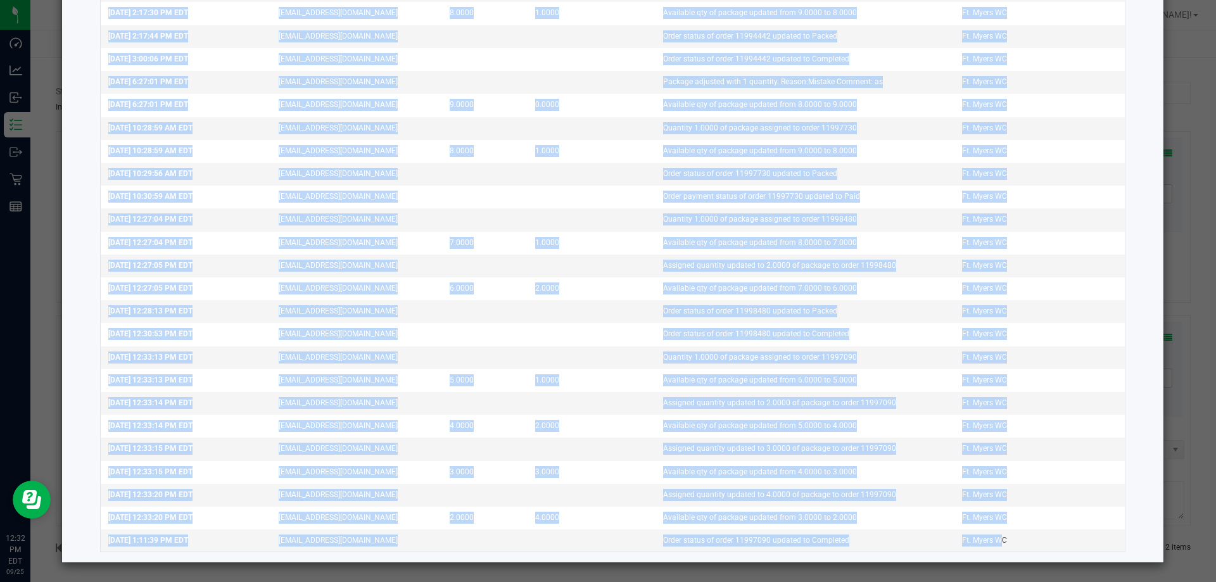
click at [1176, 170] on ngb-modal-window "Package Audit Log: HT - BAR - 100MG - THC - DARK CHOCOLATE MINT (97146156024473…" at bounding box center [613, 291] width 1226 height 582
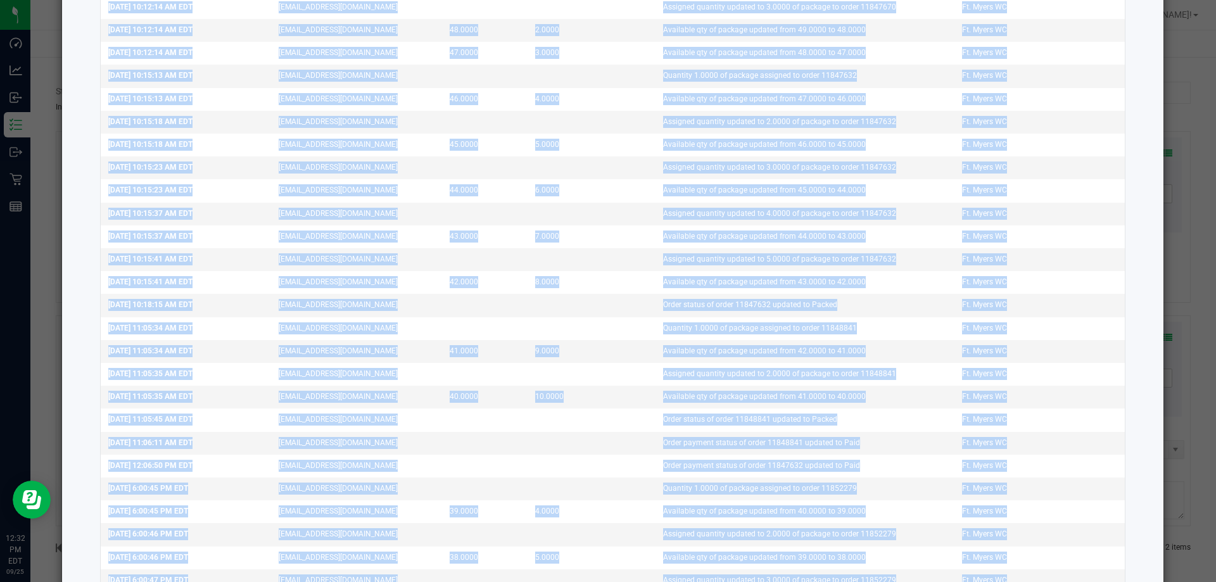
scroll to position [0, 0]
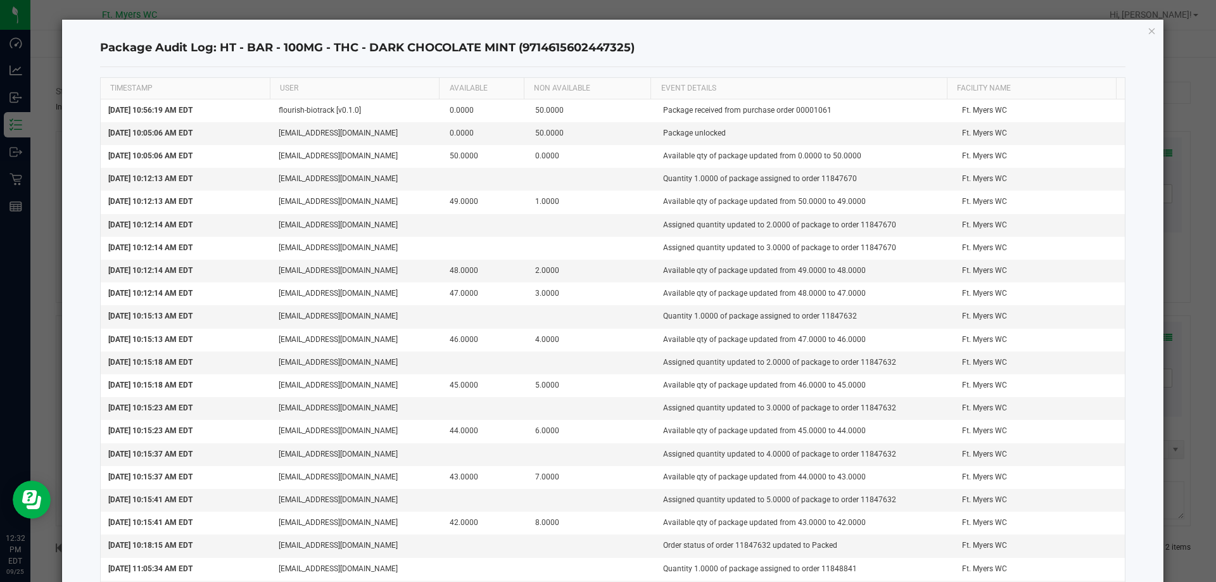
drag, startPoint x: 1135, startPoint y: 97, endPoint x: 1143, endPoint y: -6, distance: 103.6
click at [1148, 29] on icon "button" at bounding box center [1152, 30] width 9 height 15
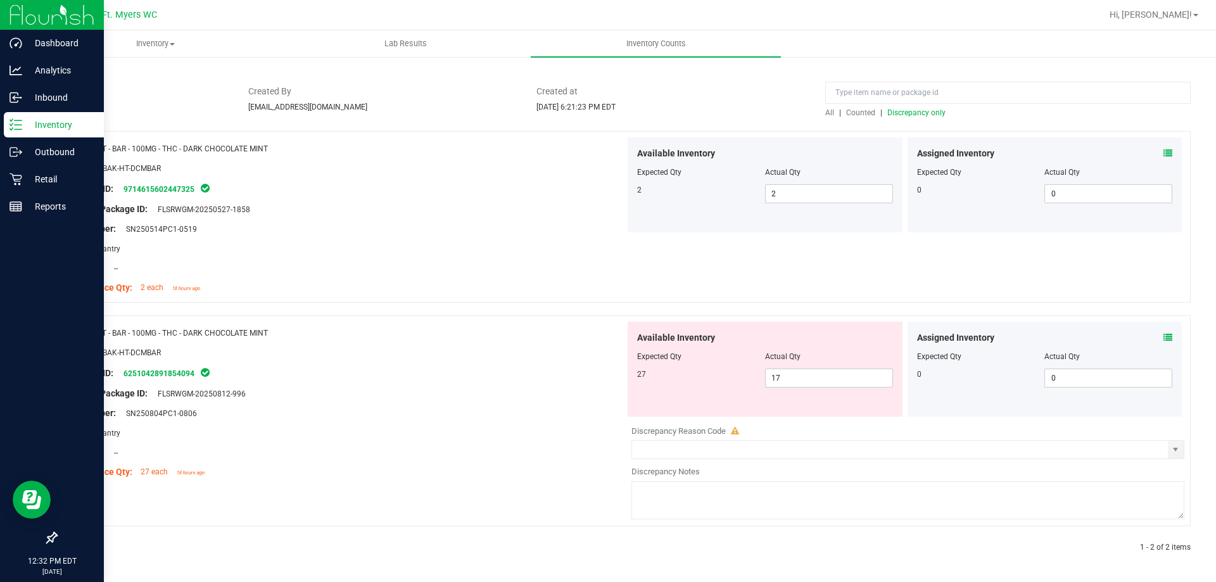
click at [51, 124] on p "Inventory" at bounding box center [60, 124] width 76 height 15
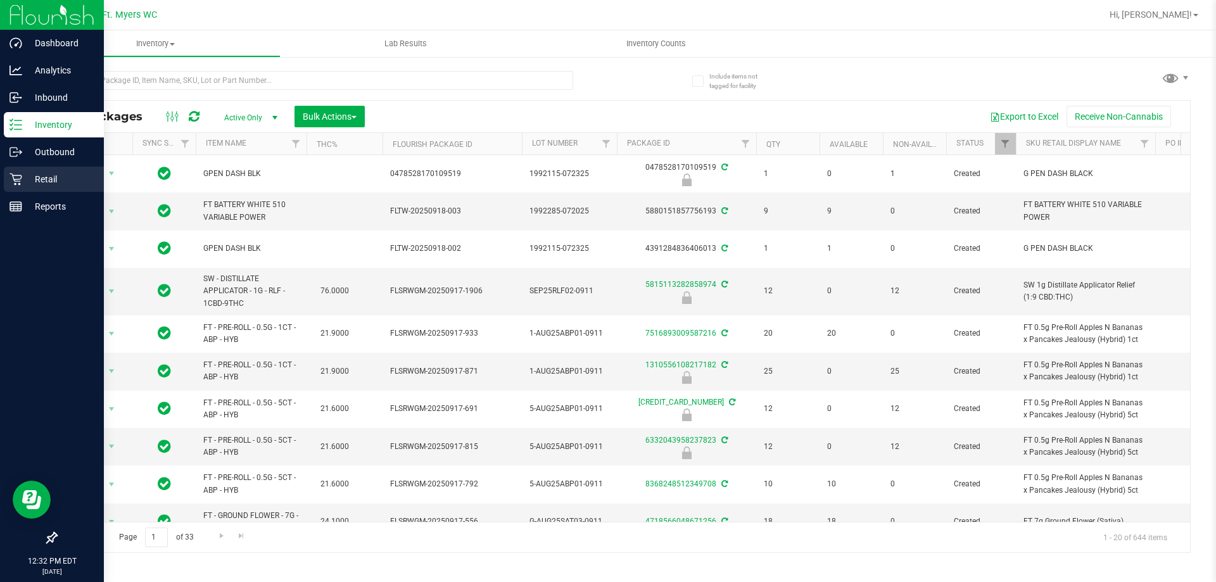
click at [34, 181] on p "Retail" at bounding box center [60, 179] width 76 height 15
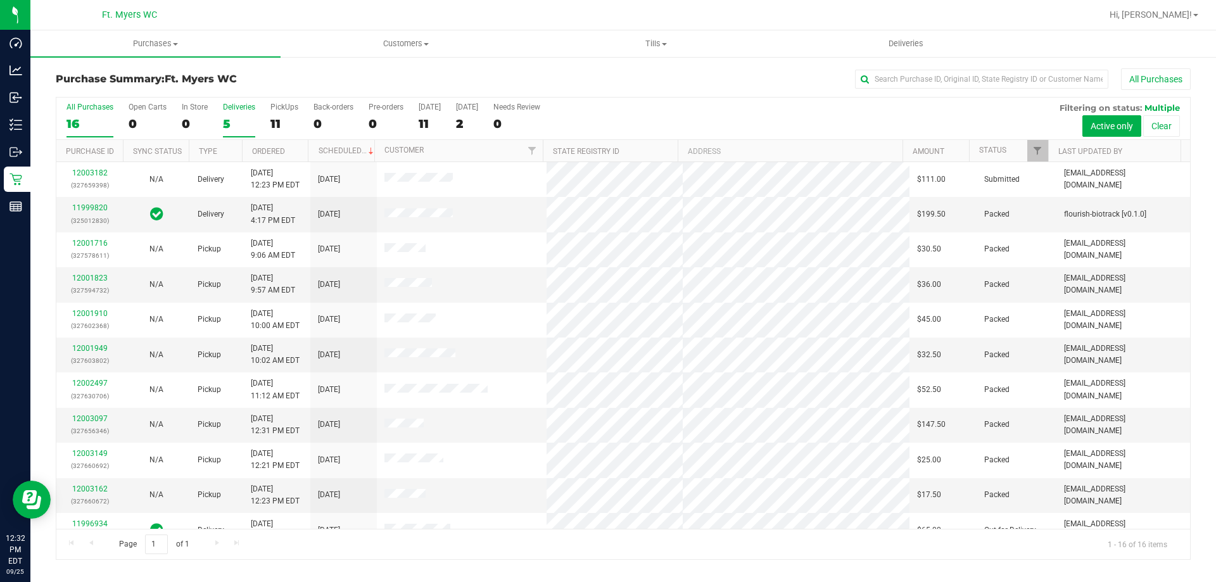
click at [239, 121] on div "5" at bounding box center [239, 124] width 32 height 15
click at [0, 0] on input "Deliveries 5" at bounding box center [0, 0] width 0 height 0
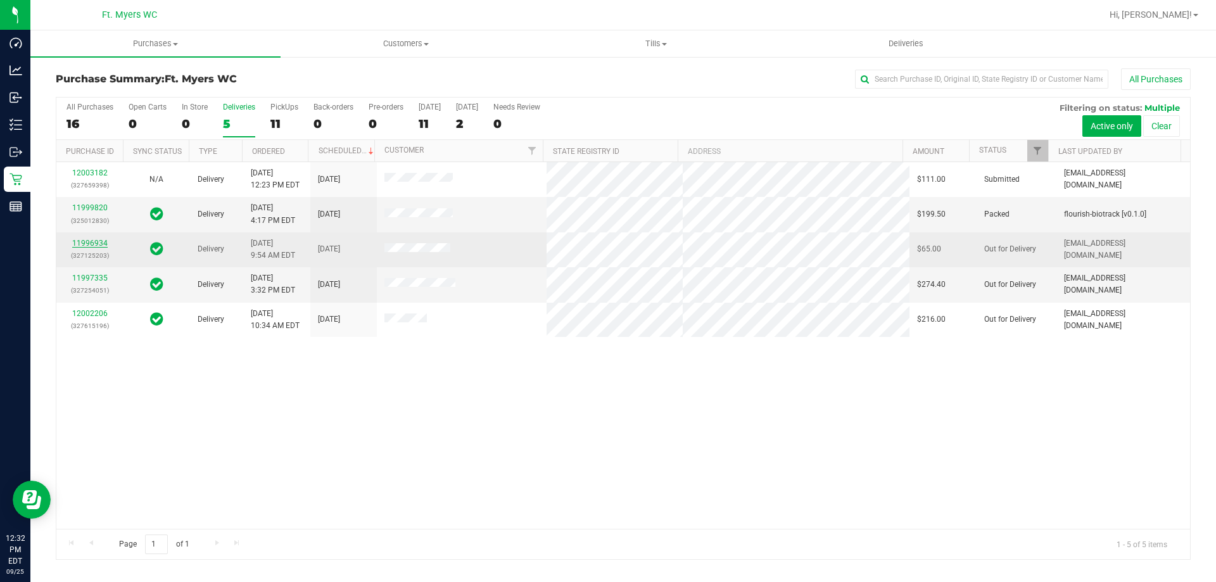
click at [99, 246] on link "11996934" at bounding box center [89, 243] width 35 height 9
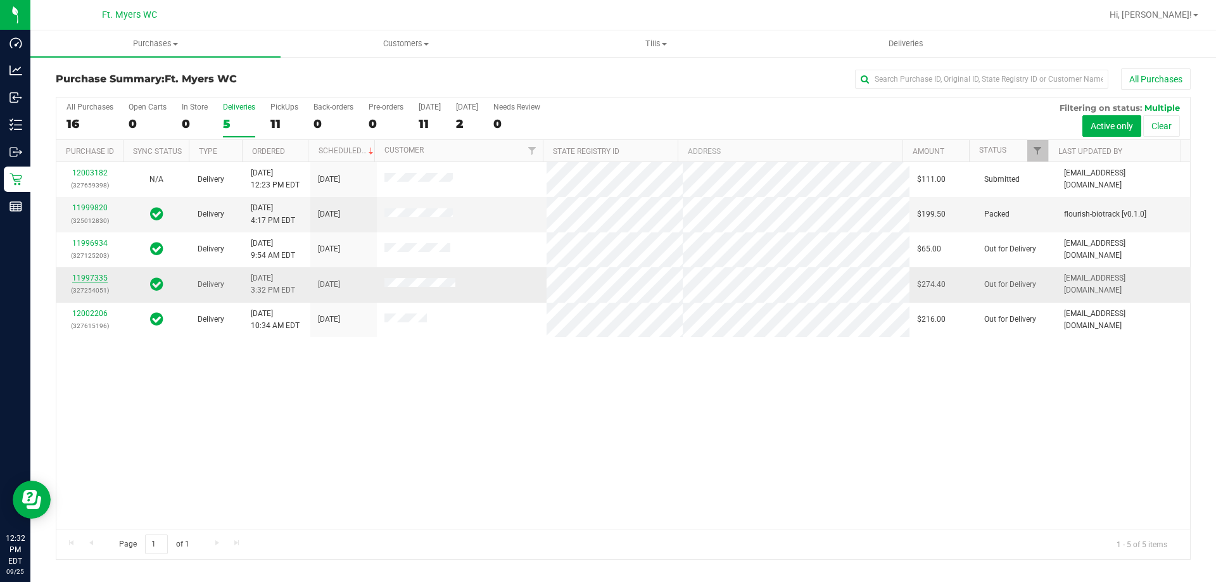
click at [89, 276] on link "11997335" at bounding box center [89, 278] width 35 height 9
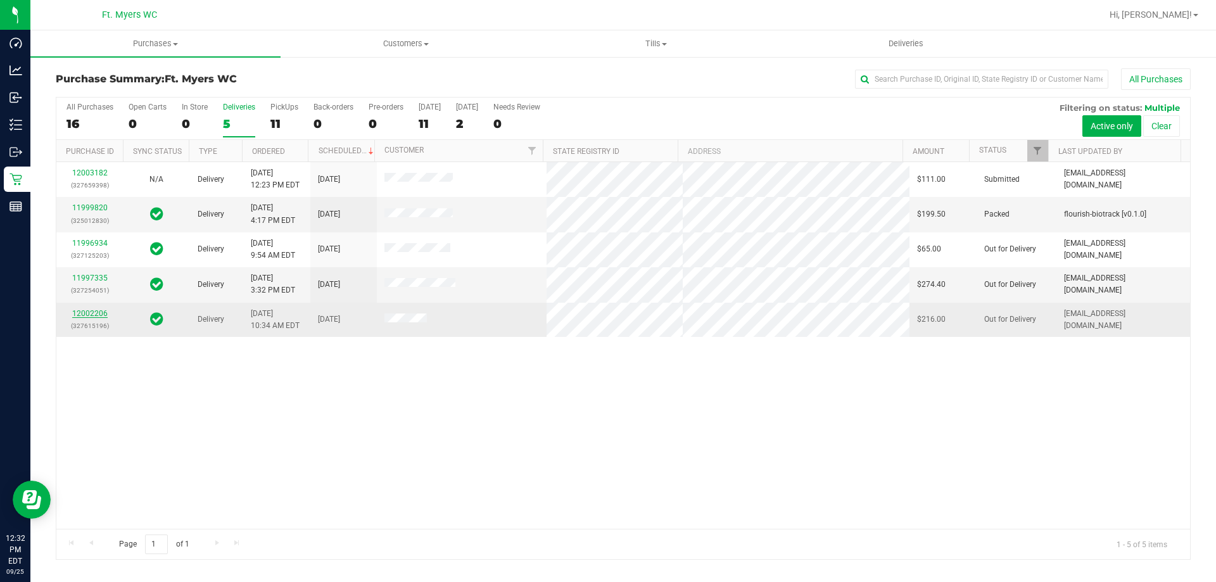
click at [94, 316] on link "12002206" at bounding box center [89, 313] width 35 height 9
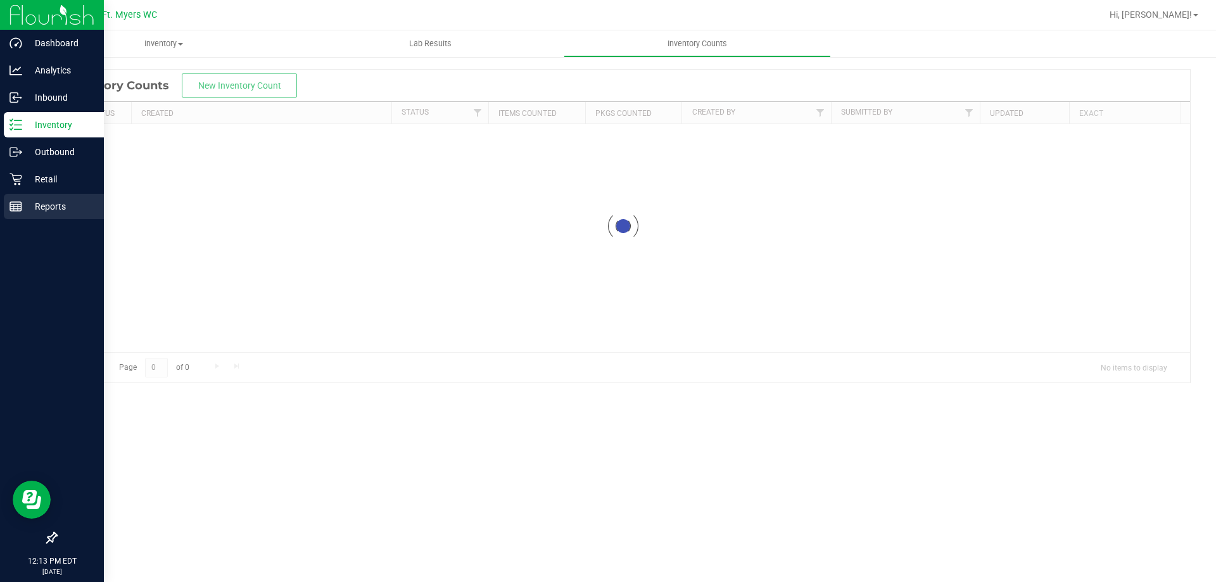
click at [20, 202] on rect at bounding box center [15, 206] width 11 height 9
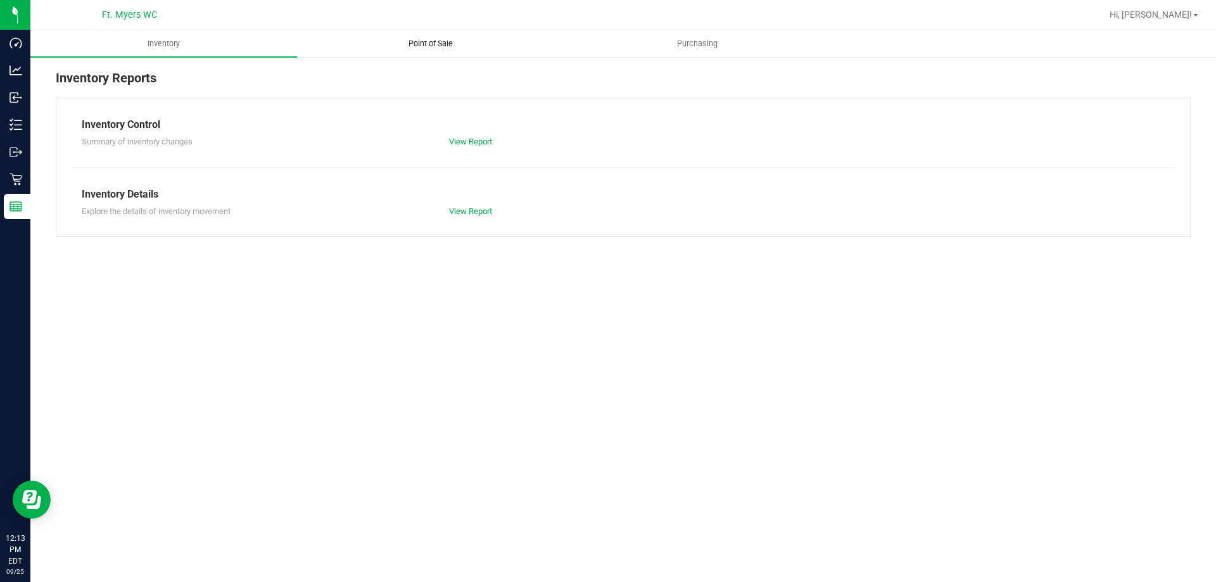
click at [441, 43] on span "Point of Sale" at bounding box center [431, 43] width 79 height 11
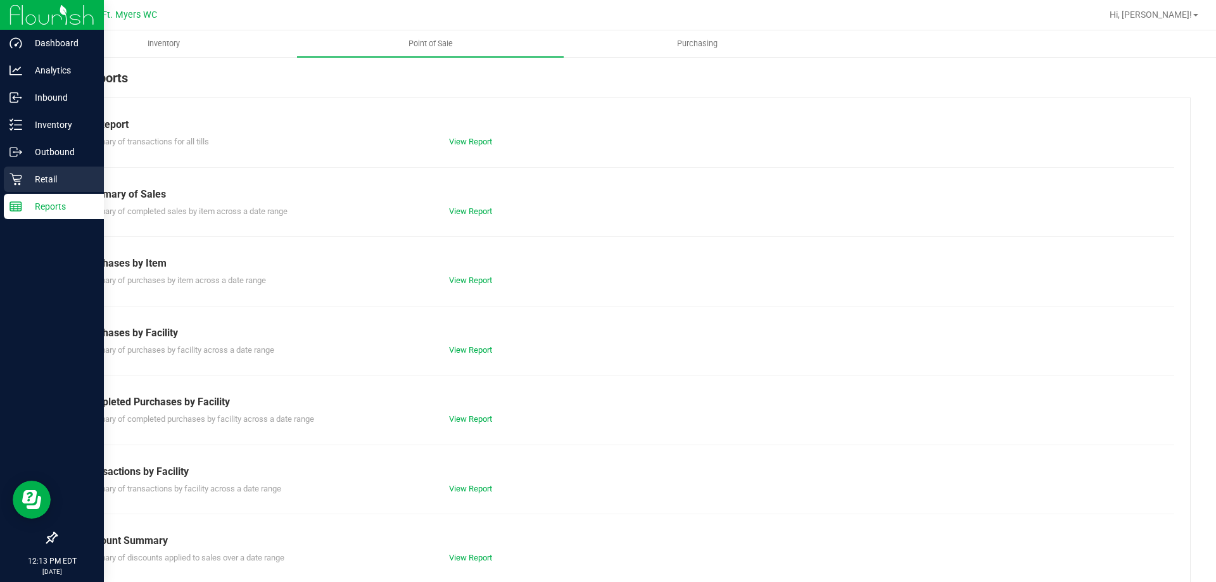
click at [20, 180] on icon at bounding box center [16, 179] width 13 height 13
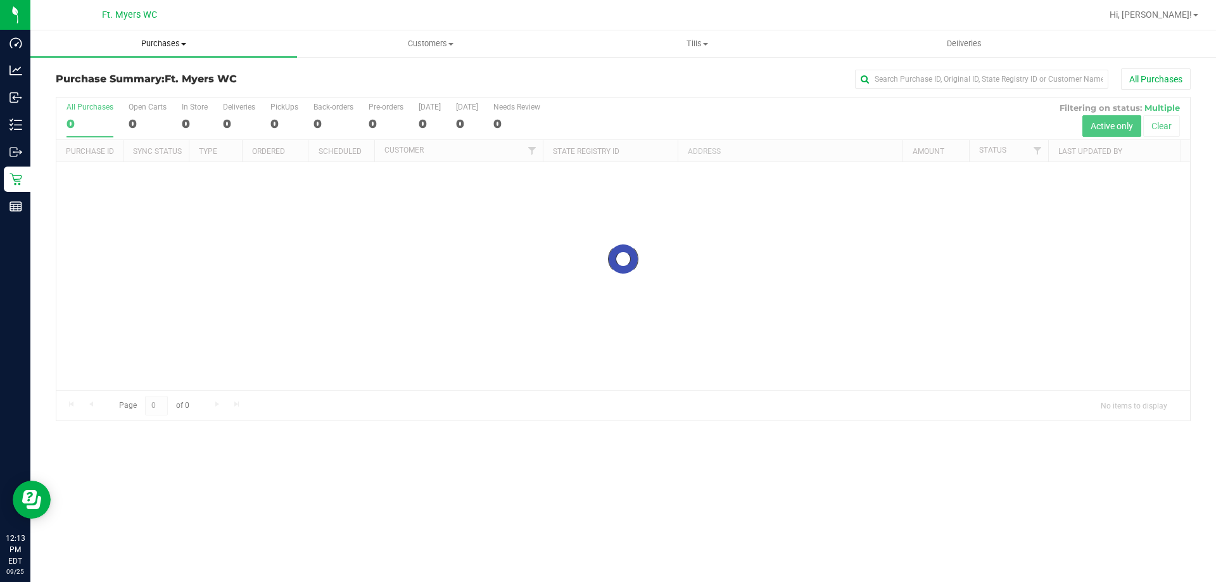
click at [153, 40] on span "Purchases" at bounding box center [163, 43] width 267 height 11
click at [150, 107] on li "All purchases" at bounding box center [163, 106] width 267 height 15
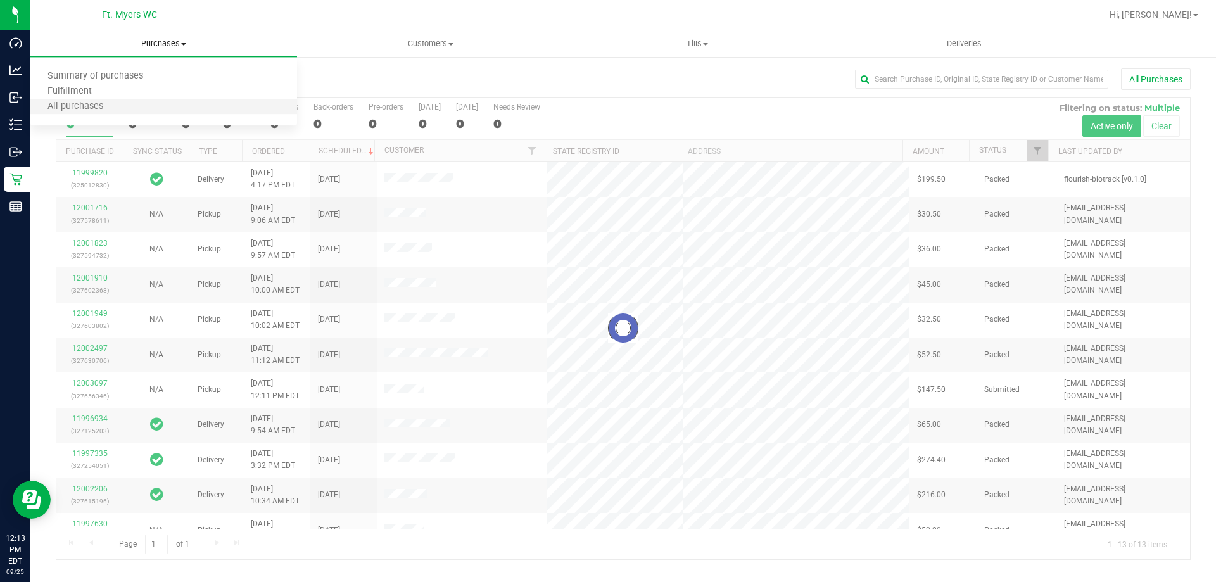
click at [178, 111] on li "All purchases" at bounding box center [163, 106] width 267 height 15
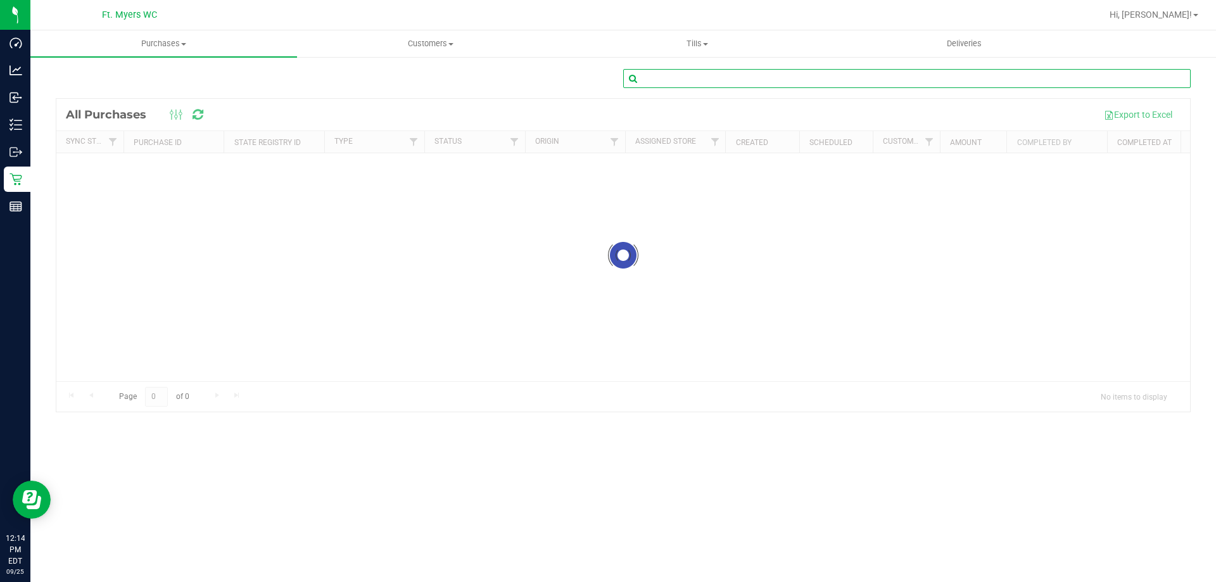
click at [763, 84] on input "text" at bounding box center [907, 78] width 568 height 19
paste input "11997178"
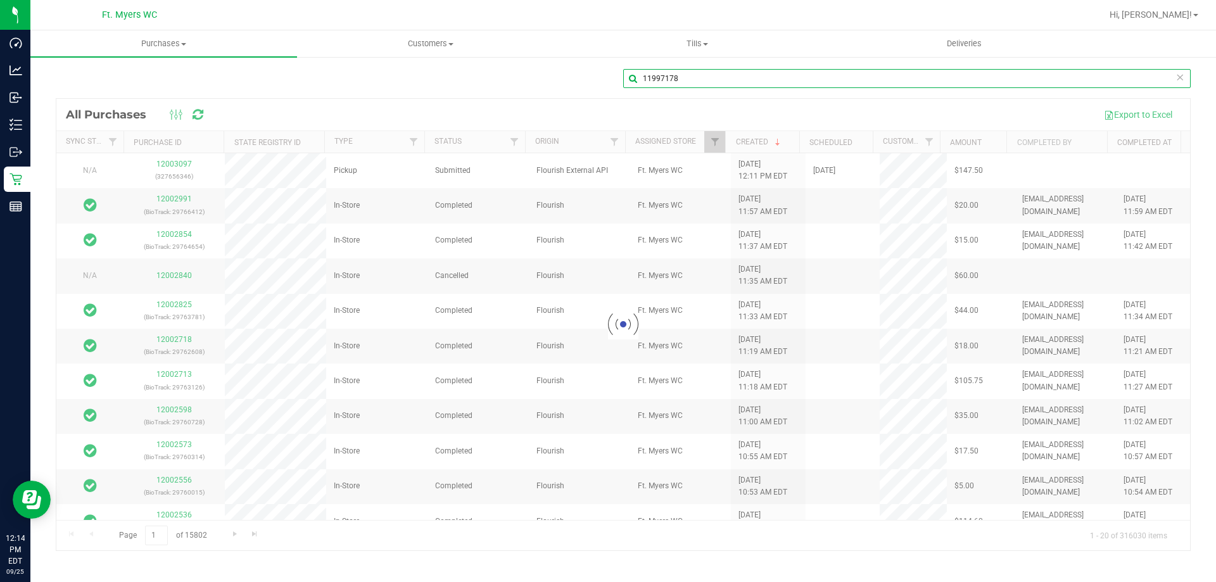
type input "11997178"
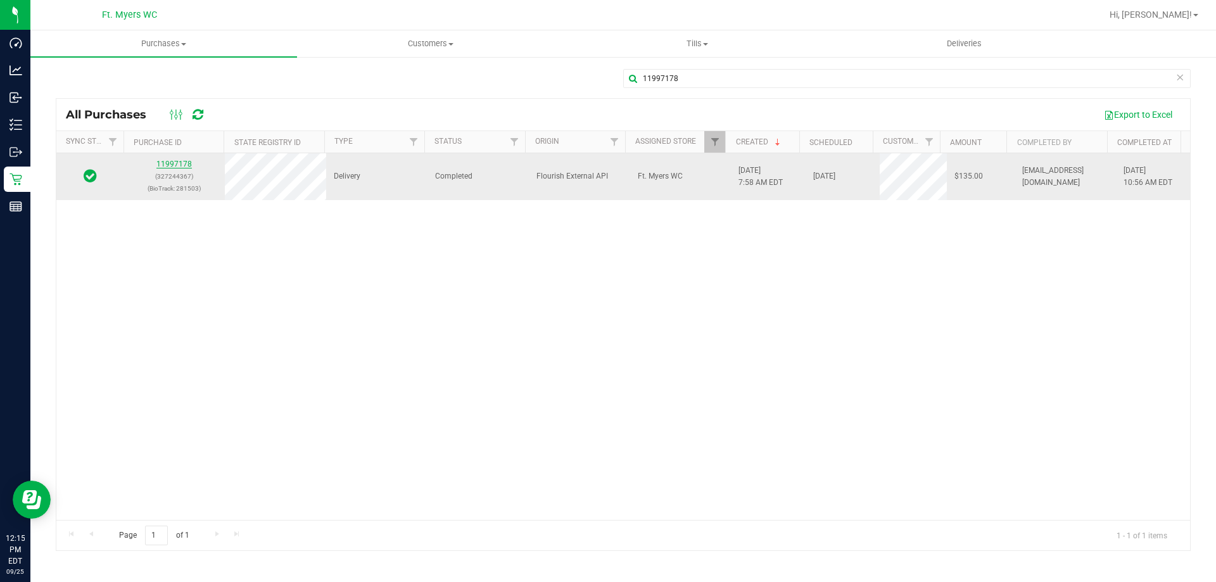
click at [162, 163] on link "11997178" at bounding box center [173, 164] width 35 height 9
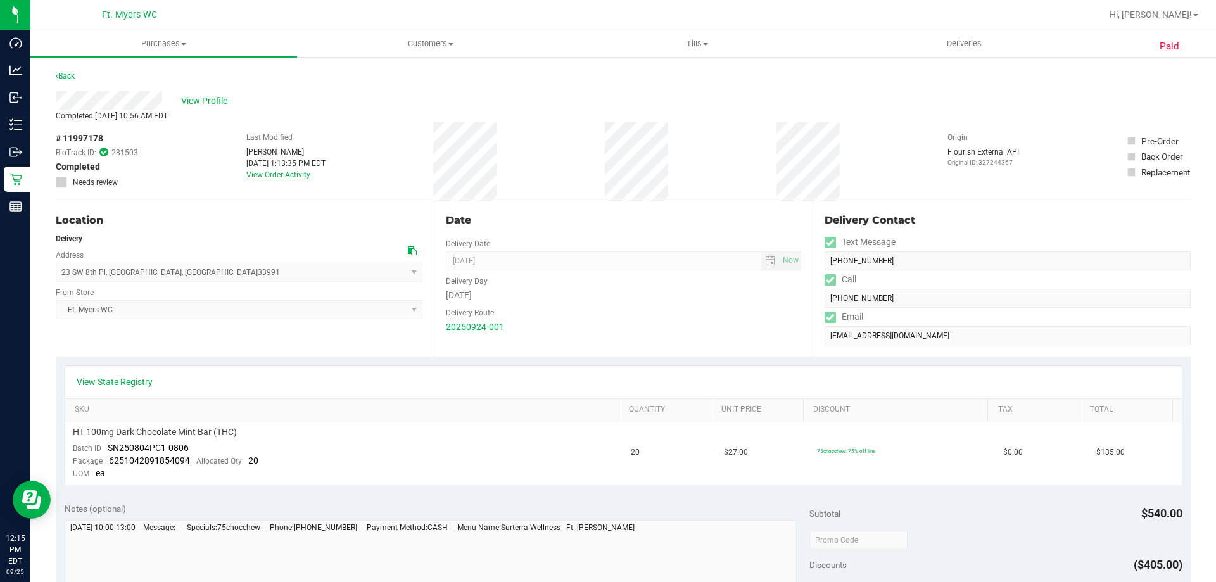
click at [276, 171] on link "View Order Activity" at bounding box center [278, 174] width 64 height 9
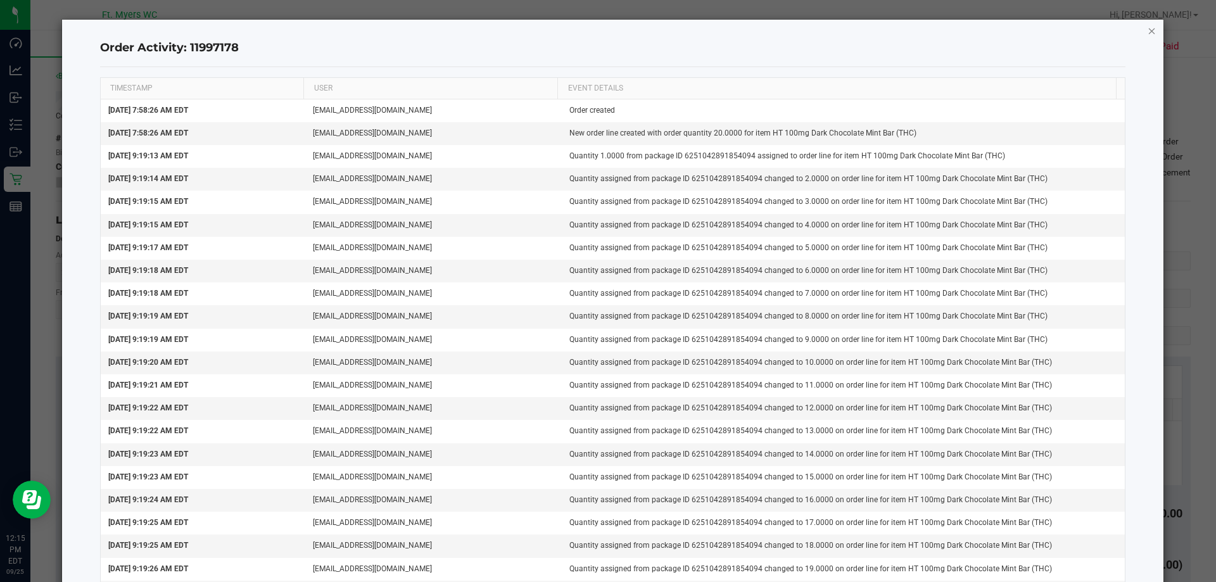
click at [1148, 30] on icon "button" at bounding box center [1152, 30] width 9 height 15
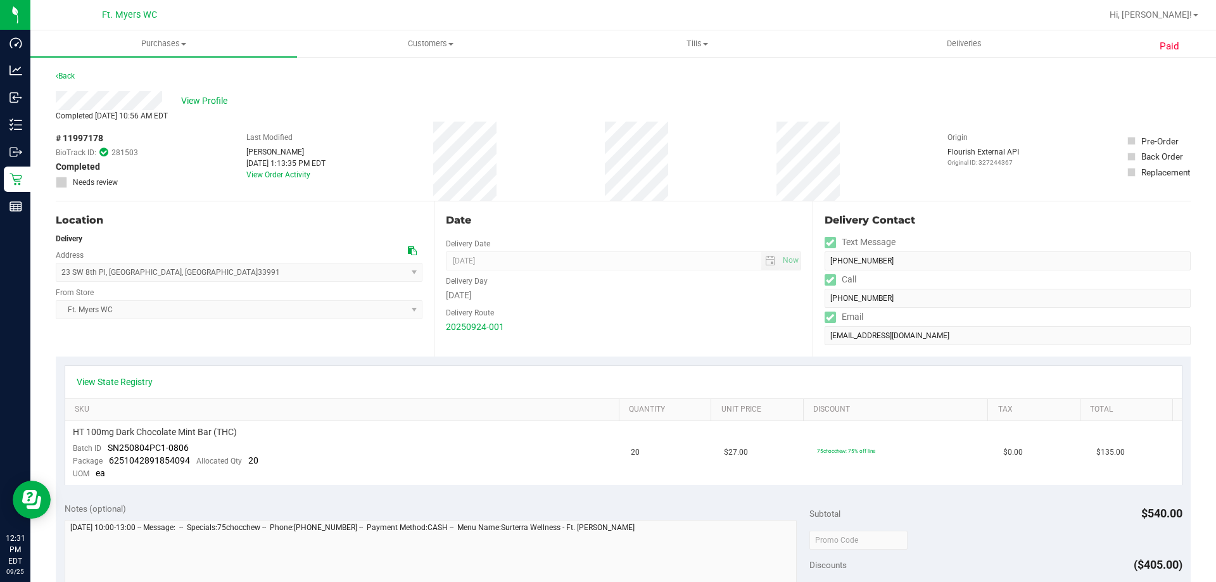
drag, startPoint x: 273, startPoint y: 244, endPoint x: 284, endPoint y: 231, distance: 17.1
click at [273, 244] on div "Delivery" at bounding box center [239, 238] width 367 height 11
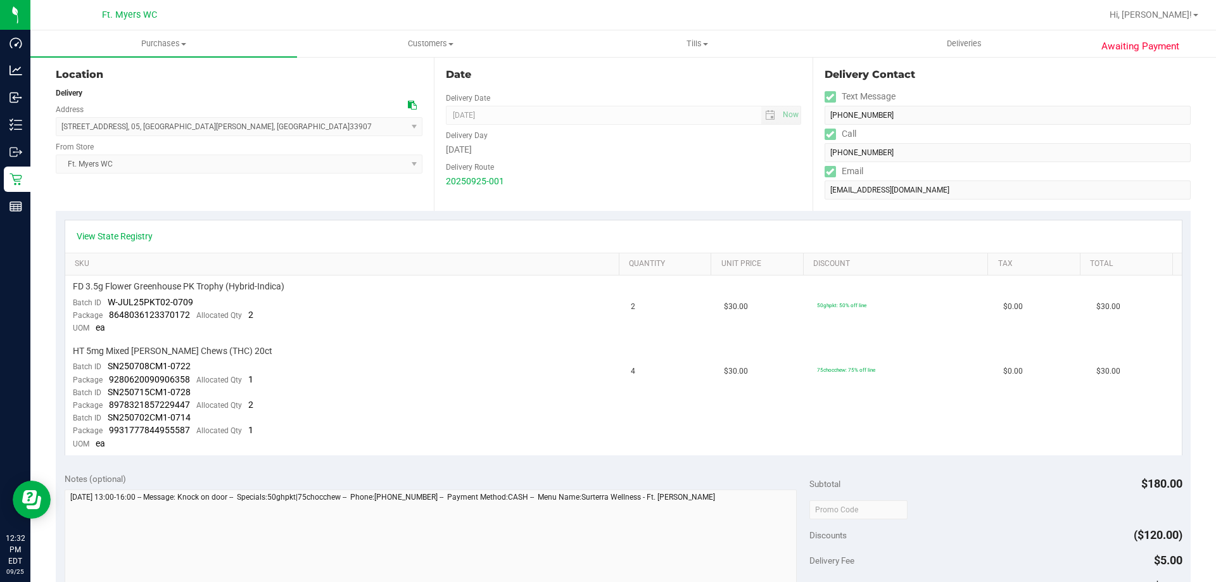
scroll to position [127, 0]
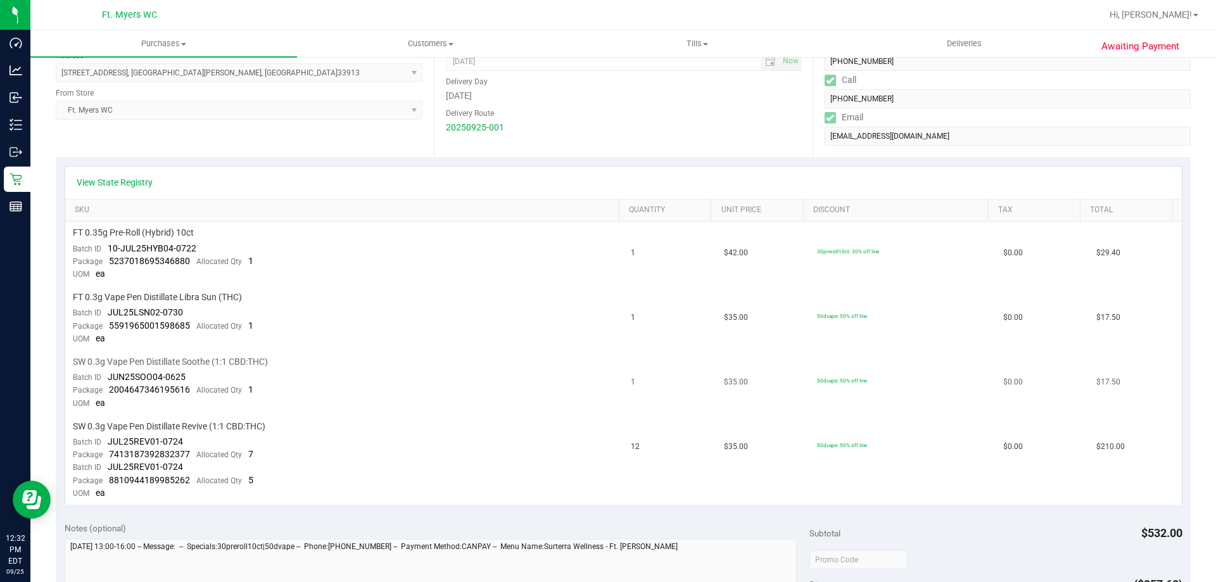
scroll to position [317, 0]
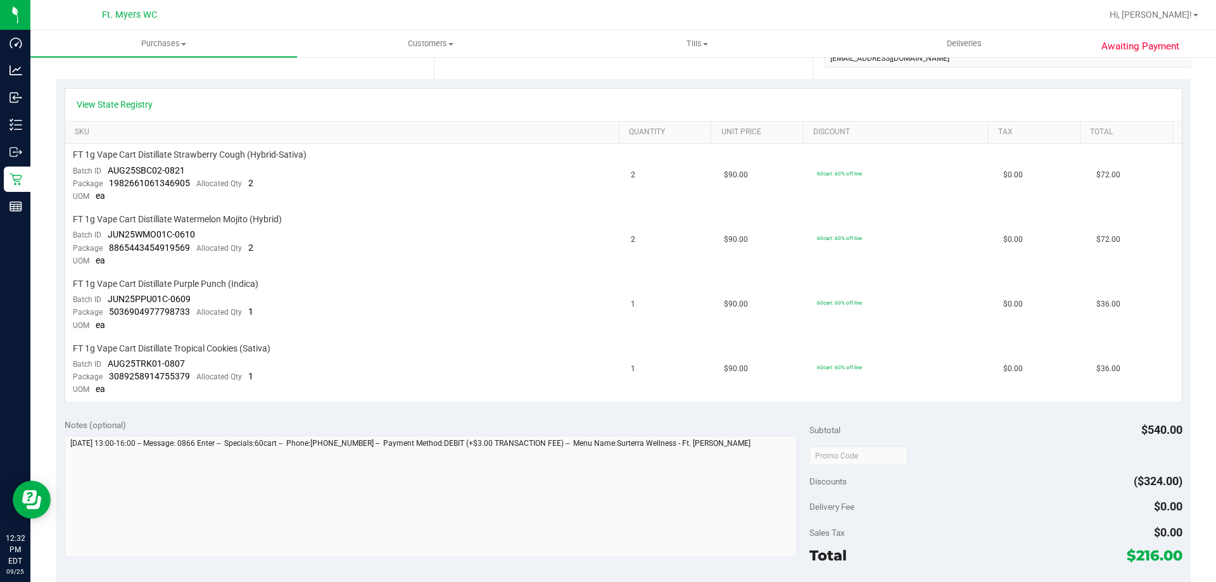
scroll to position [380, 0]
